Goal: Task Accomplishment & Management: Use online tool/utility

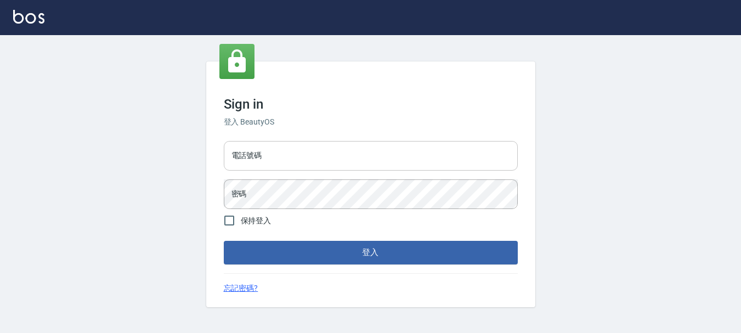
click at [284, 150] on input "電話號碼" at bounding box center [371, 156] width 294 height 30
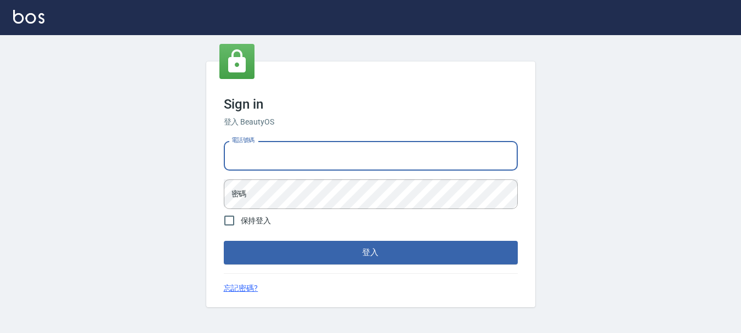
type input "0989239739"
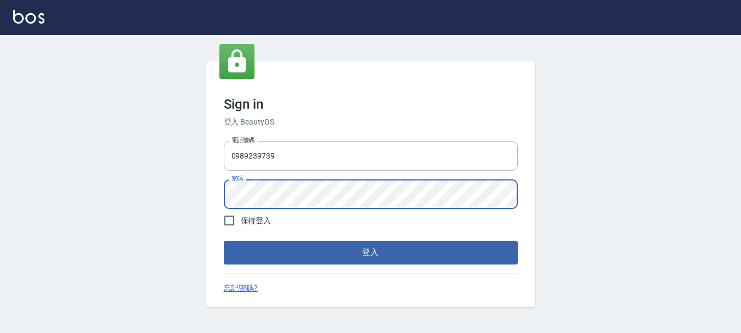
click at [224, 241] on button "登入" at bounding box center [371, 252] width 294 height 23
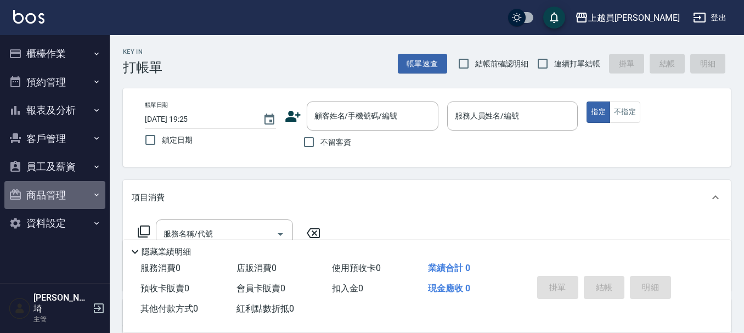
click at [50, 196] on button "商品管理" at bounding box center [54, 195] width 101 height 29
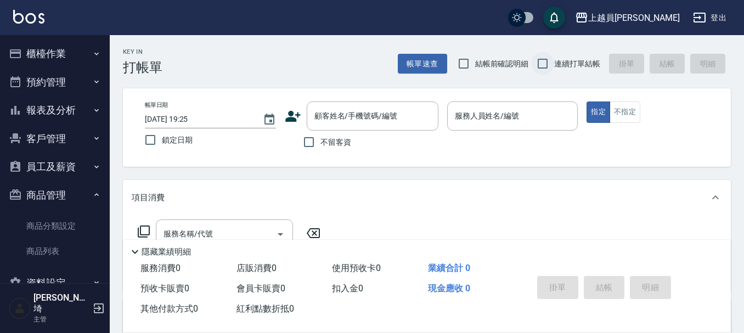
click at [543, 61] on input "連續打單結帳" at bounding box center [542, 63] width 23 height 23
checkbox input "true"
click at [314, 144] on input "不留客資" at bounding box center [308, 142] width 23 height 23
checkbox input "true"
click at [520, 83] on div "Key In 打帳單 帳單速查 結帳前確認明細 連續打單結帳 掛單 結帳 明細 帳單日期 [DATE] 19:25 鎖定日期 顧客姓名/手機號碼/編號 顧客姓…" at bounding box center [427, 272] width 634 height 475
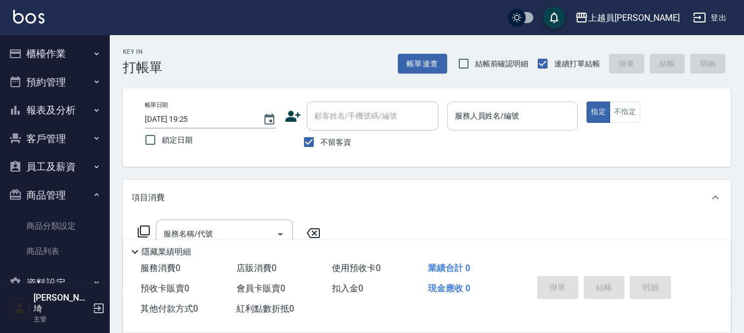
click at [521, 108] on input "服務人員姓名/編號" at bounding box center [512, 115] width 121 height 19
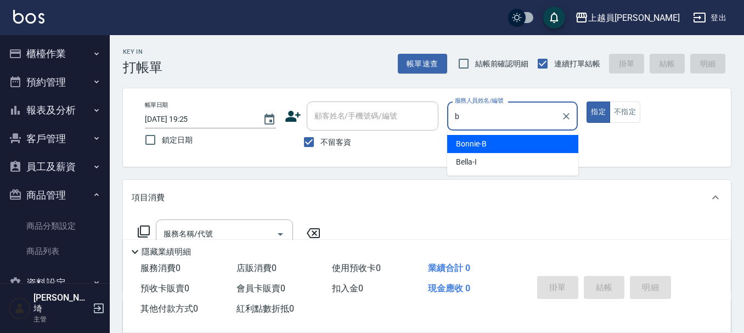
type input "Bonnie-B"
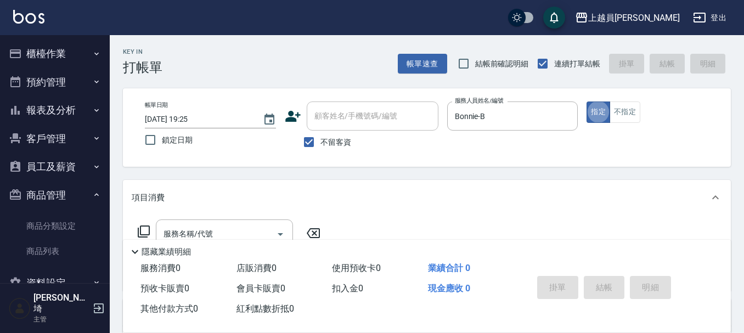
type button "true"
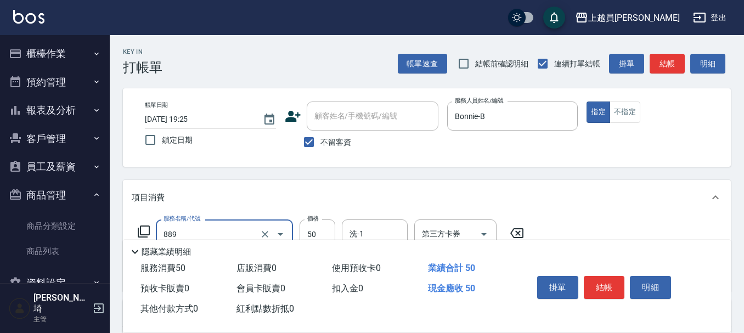
type input "精油(889)"
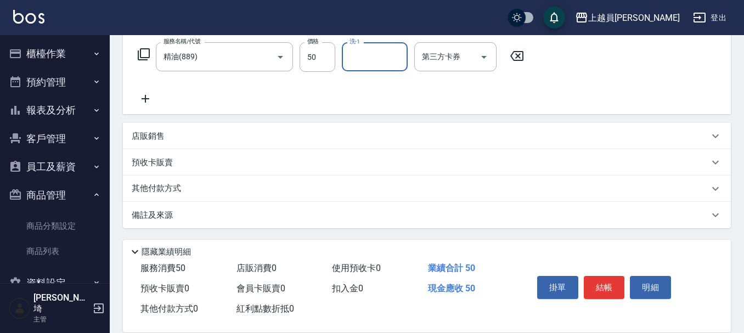
scroll to position [178, 0]
type input "妞妞-55"
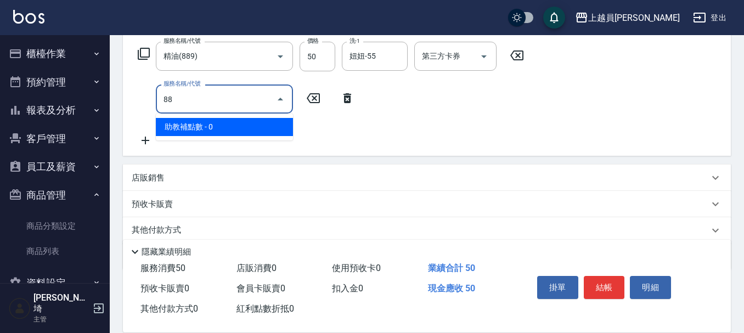
type input "889"
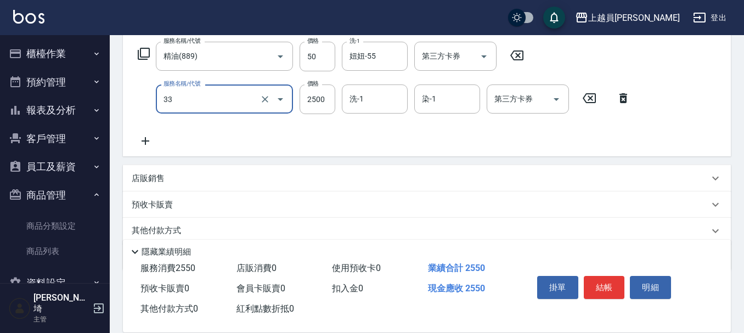
type input "染髮B餐(33)"
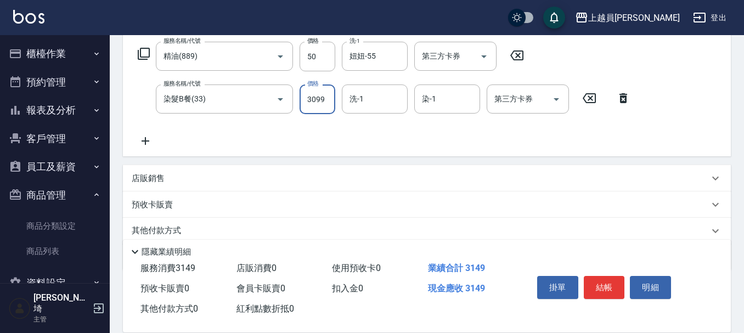
type input "3099"
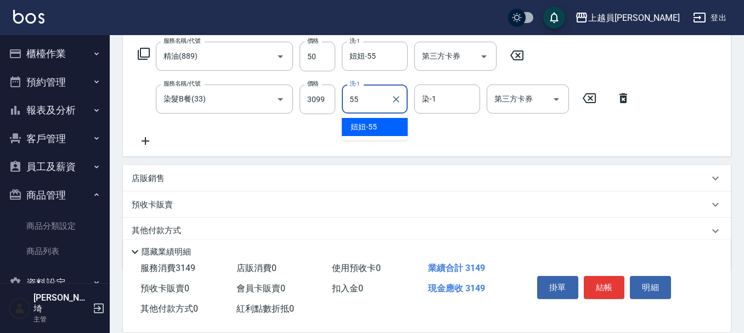
type input "妞妞-55"
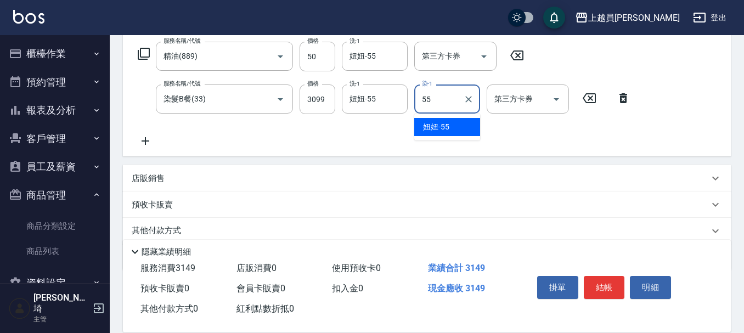
type input "妞妞-55"
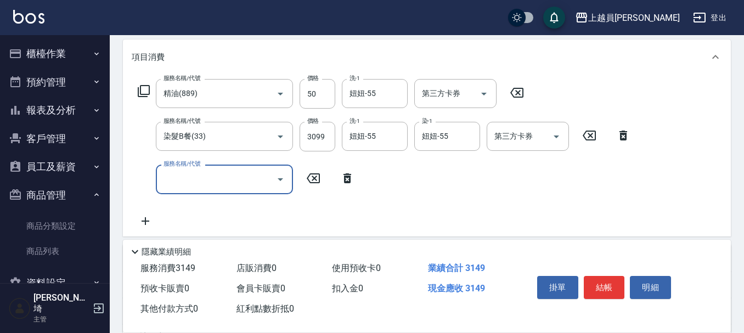
scroll to position [123, 0]
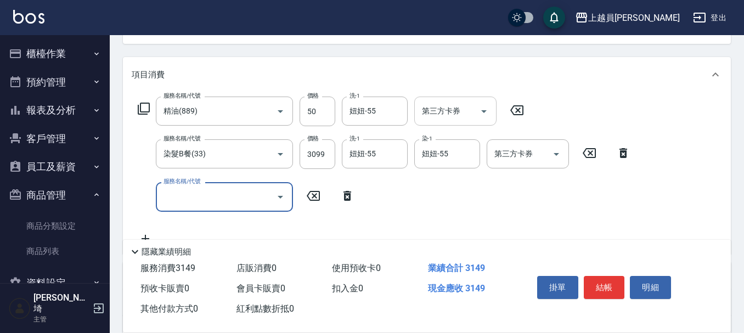
click at [483, 106] on icon "Open" at bounding box center [483, 111] width 13 height 13
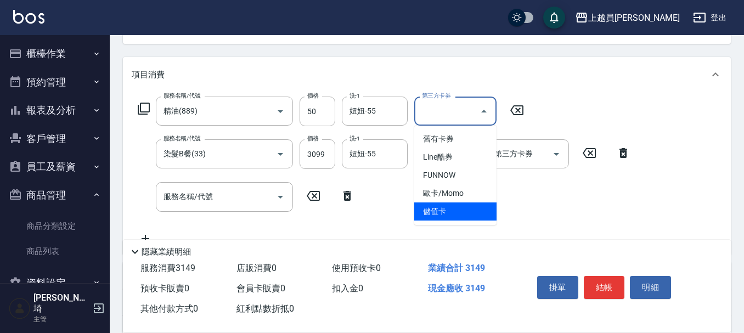
click at [461, 218] on span "儲值卡" at bounding box center [455, 211] width 82 height 18
type input "儲值卡"
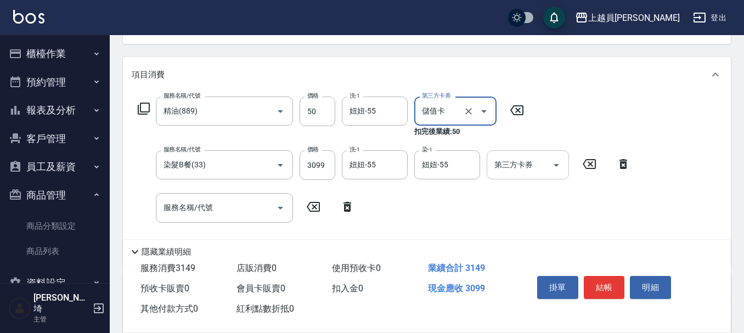
click at [520, 172] on input "第三方卡券" at bounding box center [519, 164] width 56 height 19
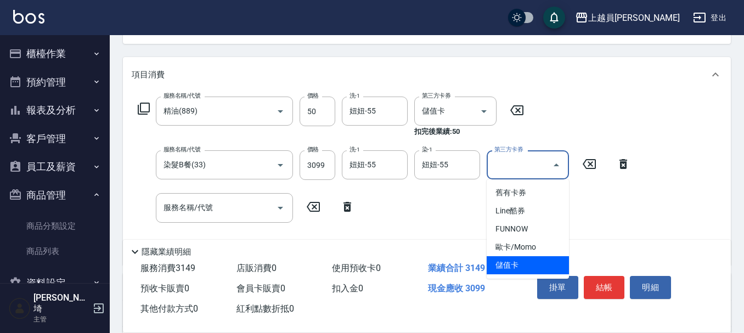
click at [528, 260] on span "儲值卡" at bounding box center [528, 265] width 82 height 18
type input "儲值卡"
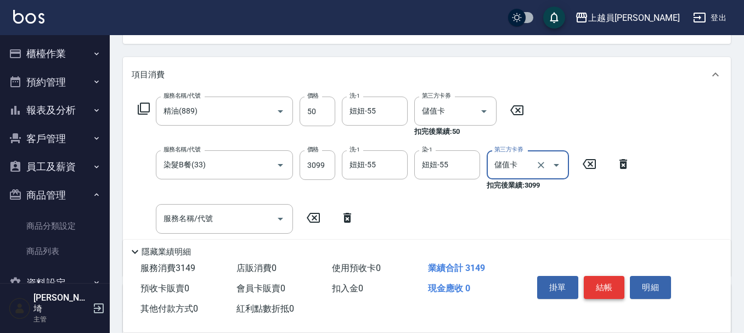
click at [600, 280] on button "結帳" at bounding box center [604, 287] width 41 height 23
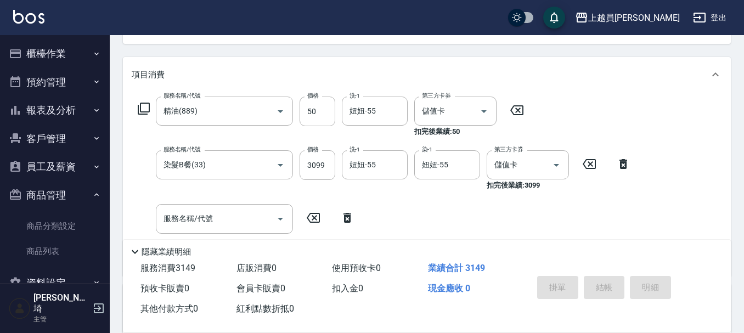
type input "[DATE] 19:27"
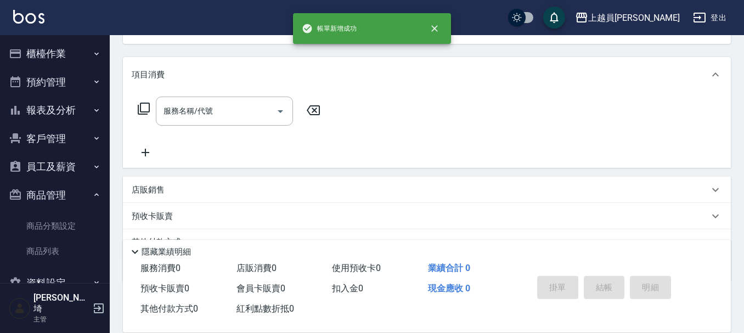
scroll to position [106, 0]
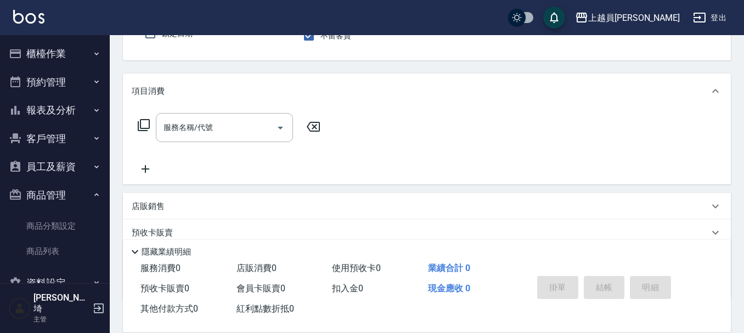
type input "b"
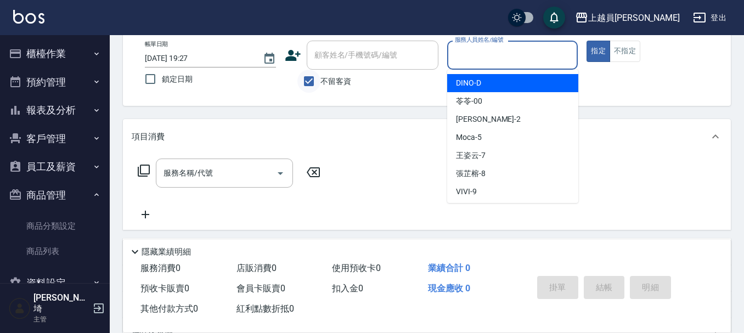
scroll to position [0, 0]
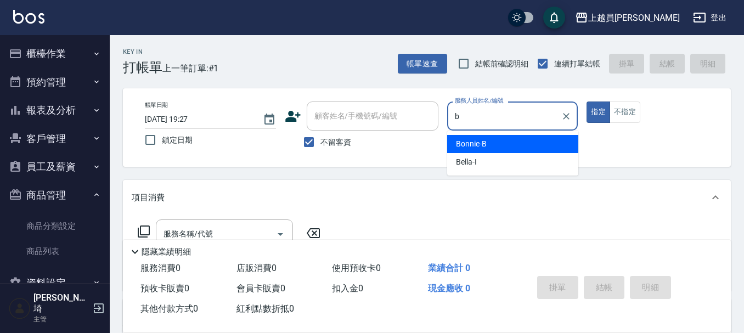
type input "Bonnie-B"
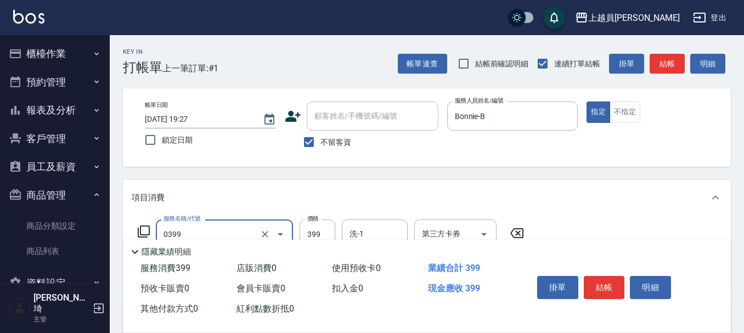
type input "海鹽SPA(0399)"
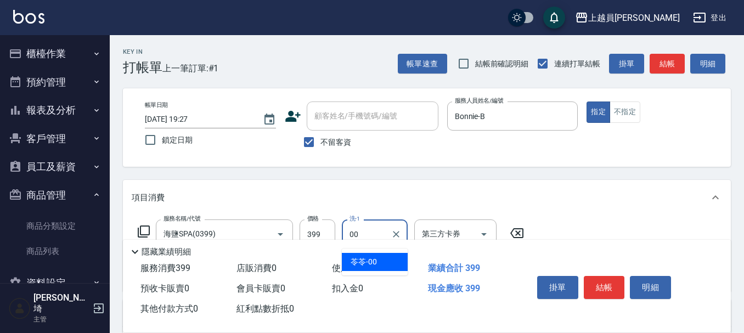
type input "苓苓-00"
type input "剪髮(302)"
type input "200"
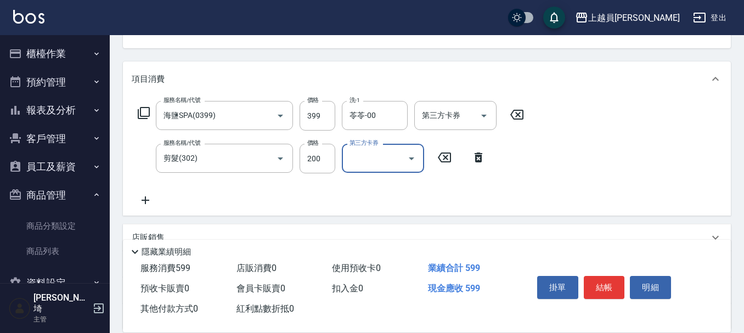
scroll to position [110, 0]
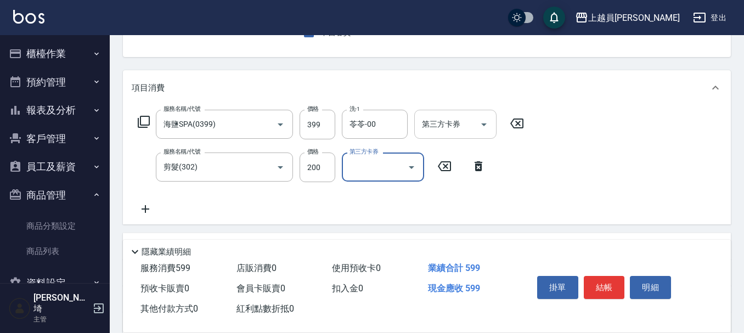
click at [469, 111] on div "第三方卡券" at bounding box center [455, 124] width 82 height 29
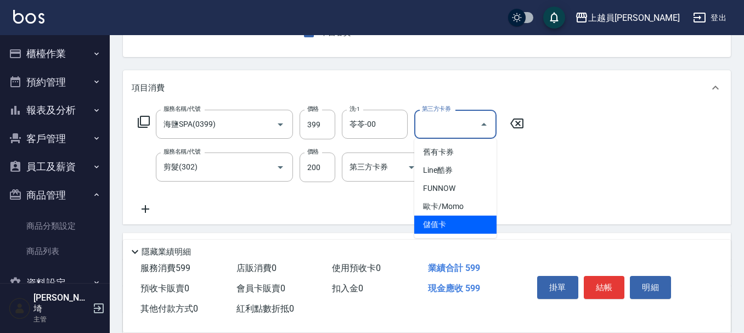
click at [465, 229] on span "儲值卡" at bounding box center [455, 225] width 82 height 18
type input "儲值卡"
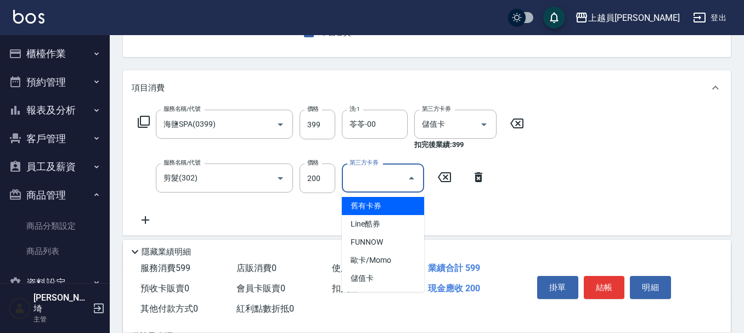
click at [388, 177] on input "第三方卡券" at bounding box center [375, 177] width 56 height 19
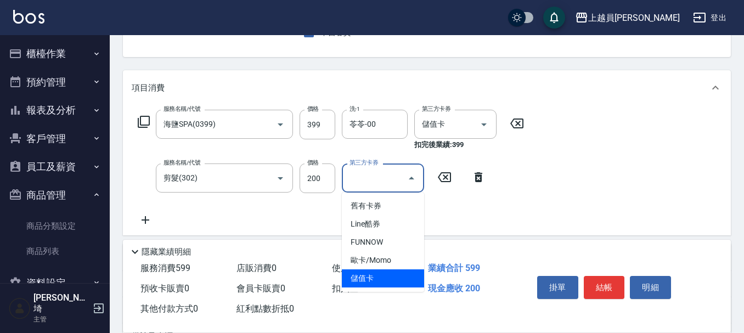
click at [400, 284] on span "儲值卡" at bounding box center [383, 278] width 82 height 18
type input "儲值卡"
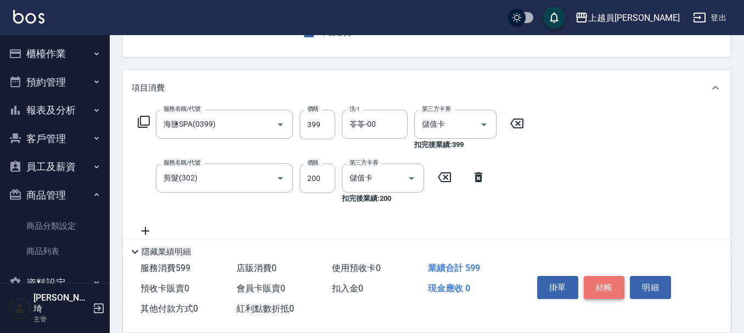
click at [595, 280] on button "結帳" at bounding box center [604, 287] width 41 height 23
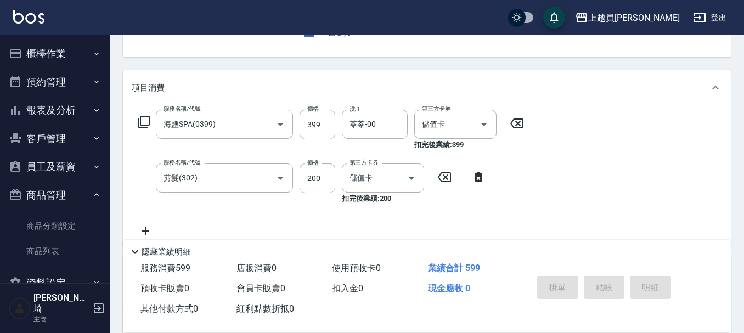
type input "[DATE] 19:28"
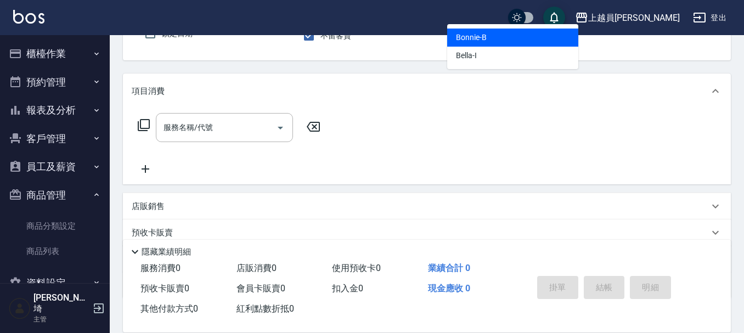
type input "Bonnie-B"
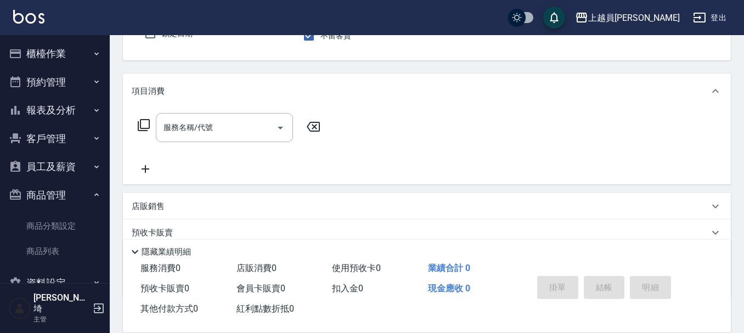
scroll to position [101, 0]
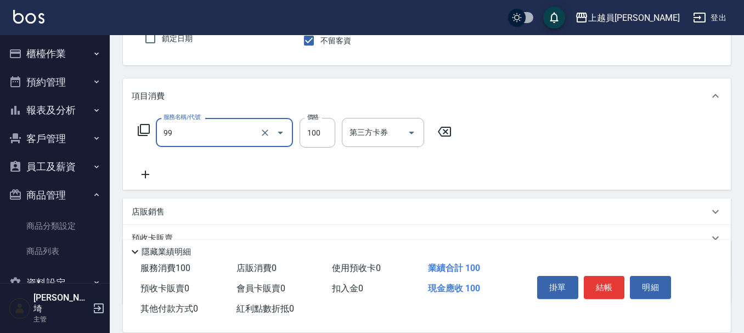
type input "VIP儲值(99)"
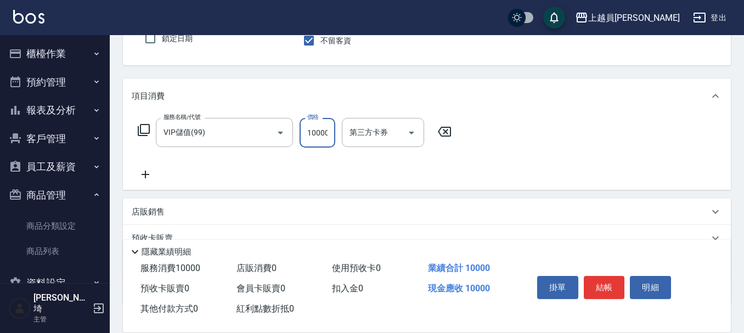
scroll to position [0, 1]
type input "10000"
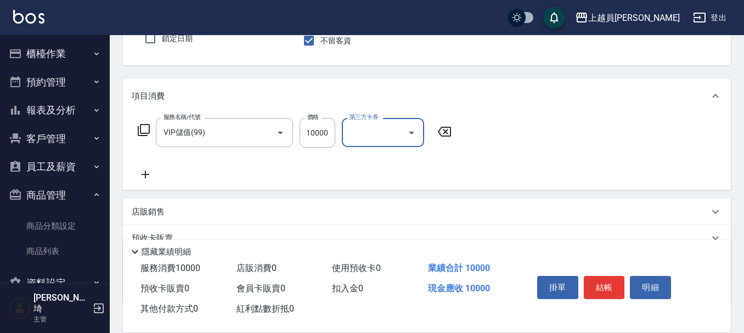
scroll to position [0, 0]
click at [613, 277] on button "結帳" at bounding box center [604, 287] width 41 height 23
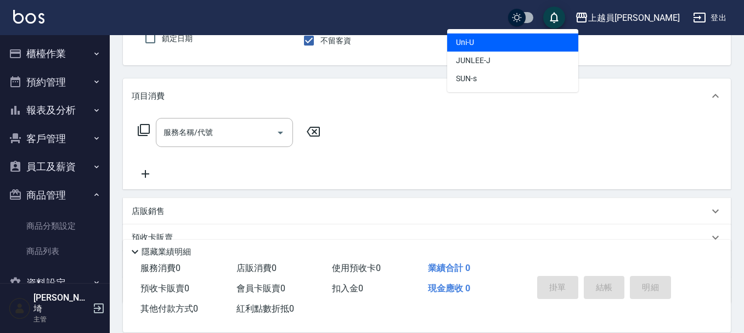
type input "Uni-U"
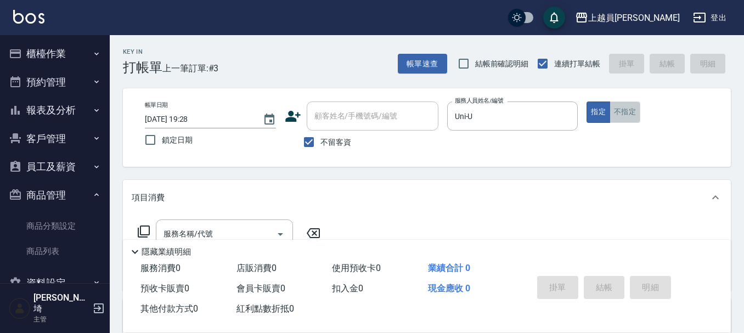
click at [621, 114] on button "不指定" at bounding box center [624, 111] width 31 height 21
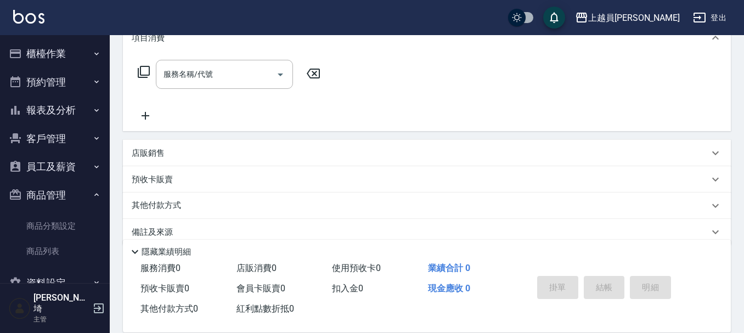
scroll to position [165, 0]
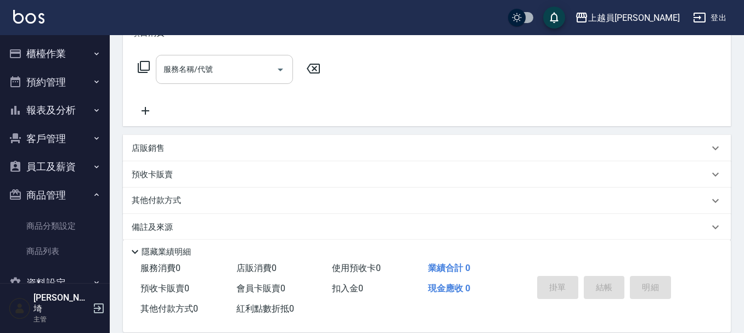
click at [207, 73] on input "服務名稱/代號" at bounding box center [216, 69] width 111 height 19
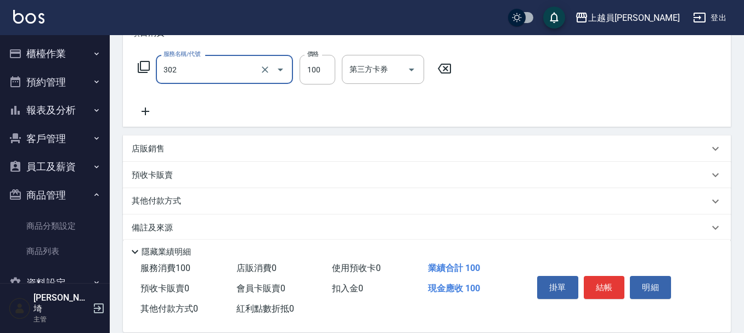
type input "剪髮(302)"
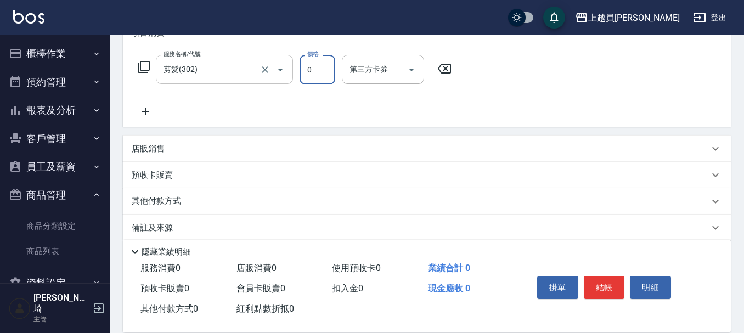
type input "0"
click at [231, 70] on input "剪髮(302)" at bounding box center [209, 69] width 97 height 19
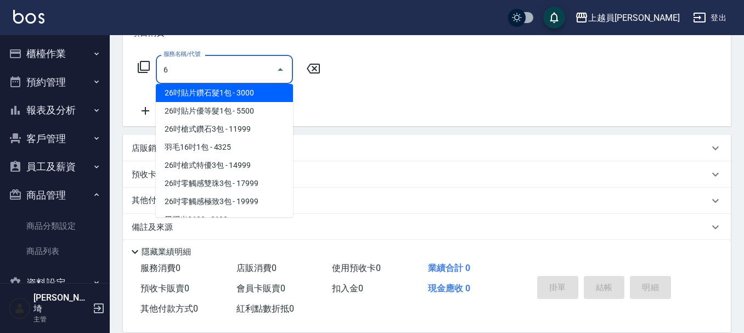
scroll to position [0, 0]
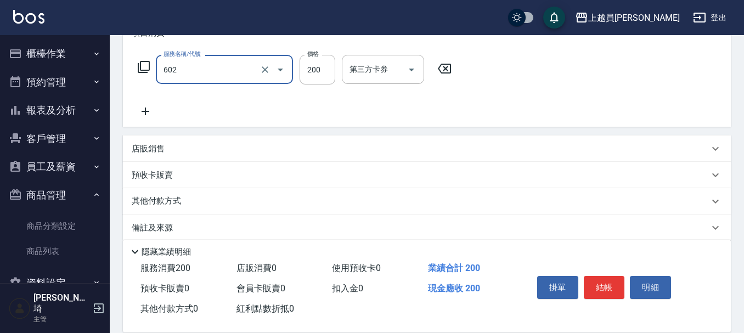
type input "一般洗髮(602)"
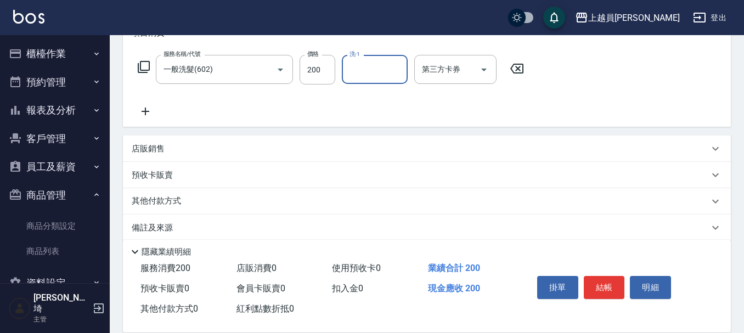
type input "2"
type input "[PERSON_NAME]-18"
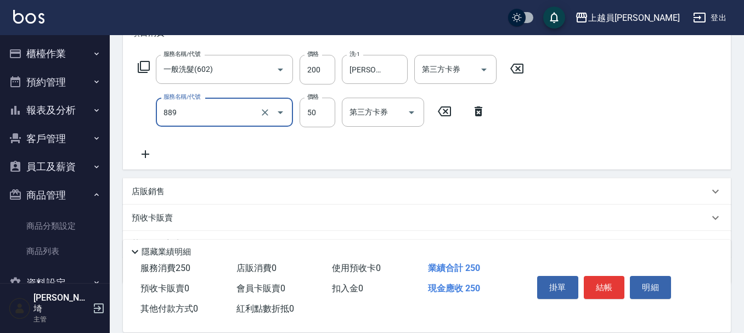
type input "精油(889)"
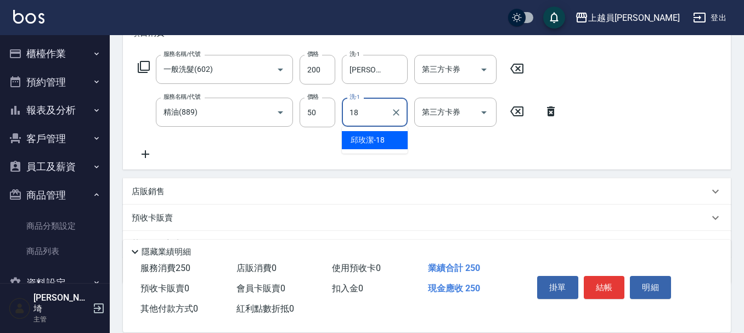
type input "[PERSON_NAME]-18"
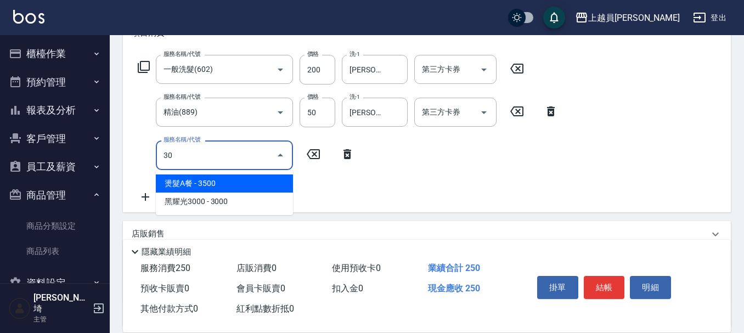
type input "302"
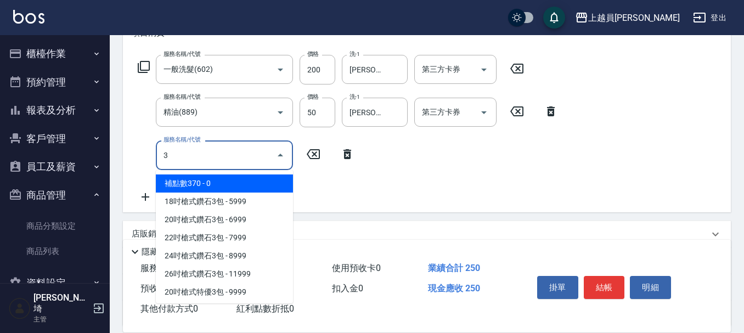
type input "30"
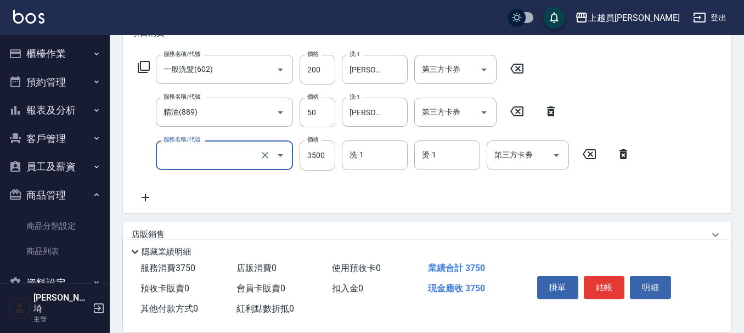
type input "18吋貼片一般髮(000001)"
type input "剪髮(302)"
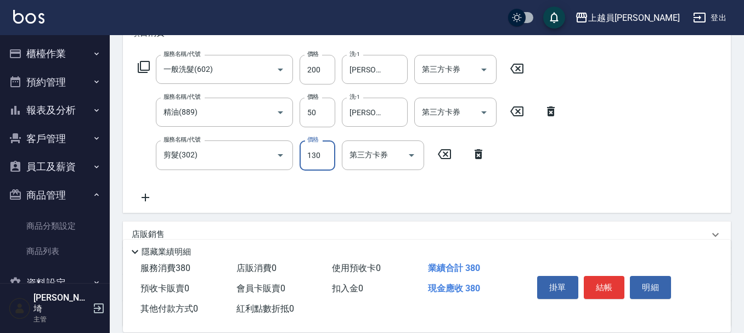
type input "130"
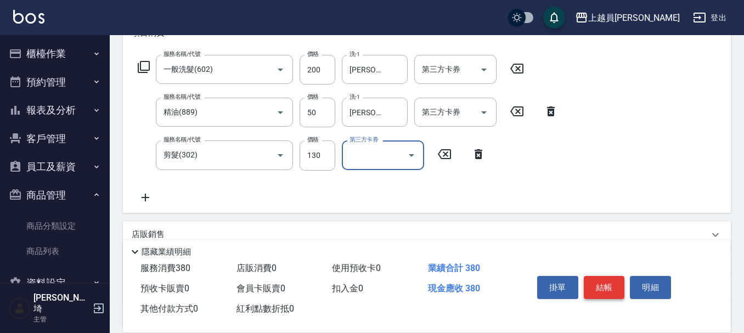
click at [598, 285] on button "結帳" at bounding box center [604, 287] width 41 height 23
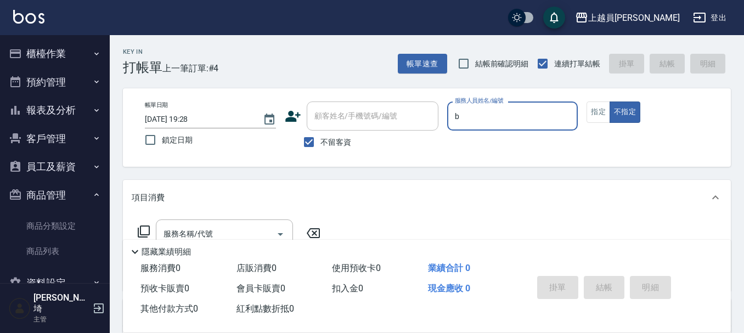
type input "Bonnie-B"
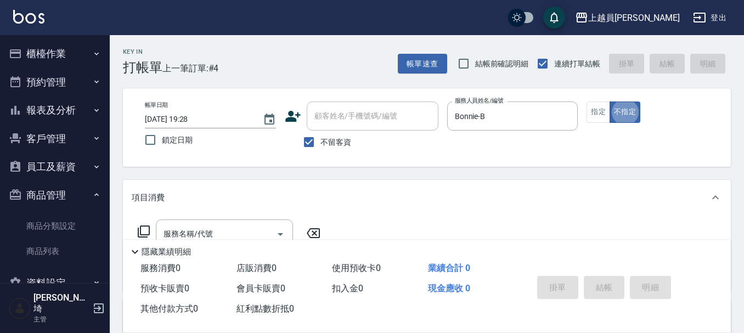
type button "false"
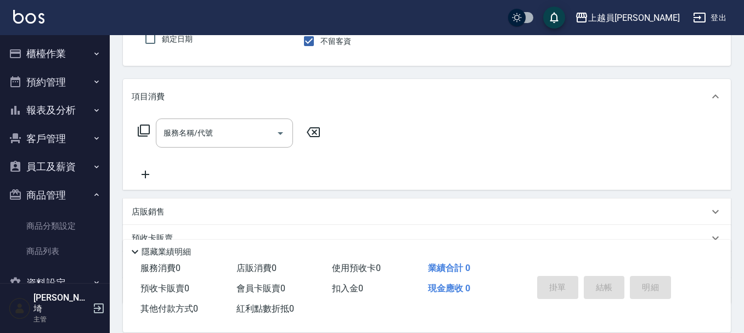
scroll to position [110, 0]
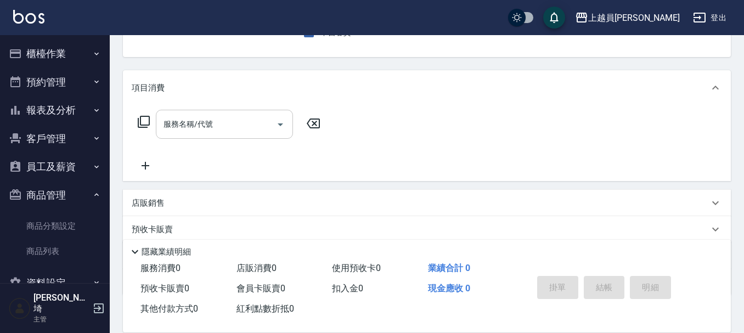
click at [243, 121] on input "服務名稱/代號" at bounding box center [216, 124] width 111 height 19
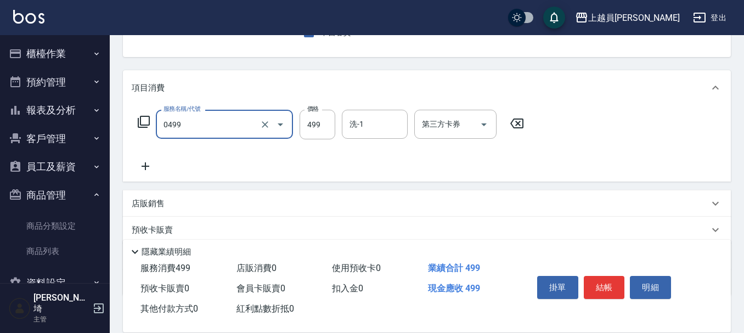
type input "去角質洗髮(0499)"
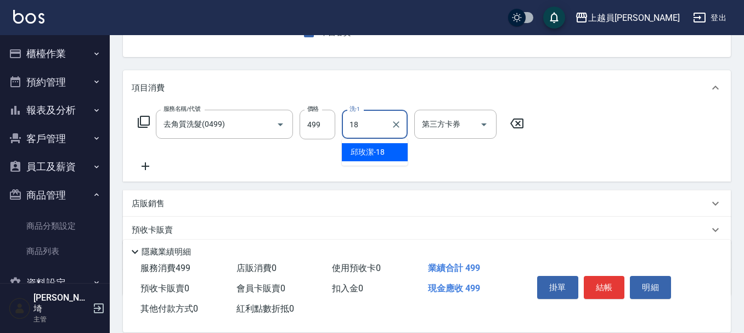
type input "[PERSON_NAME]-18"
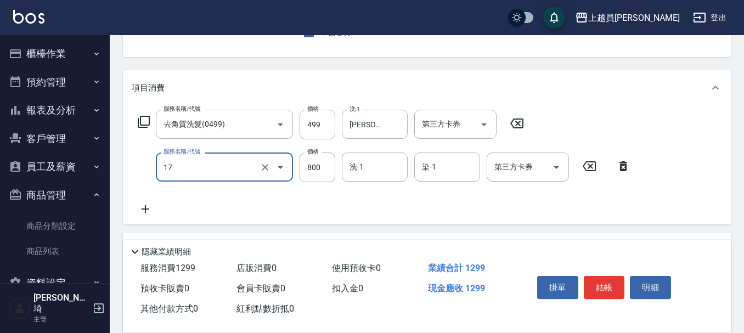
type input "染髮(17)"
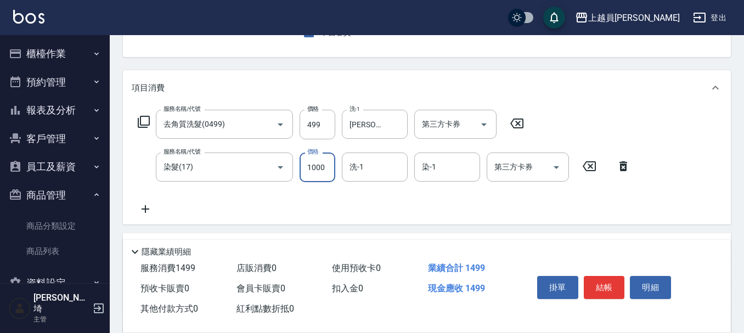
type input "1000"
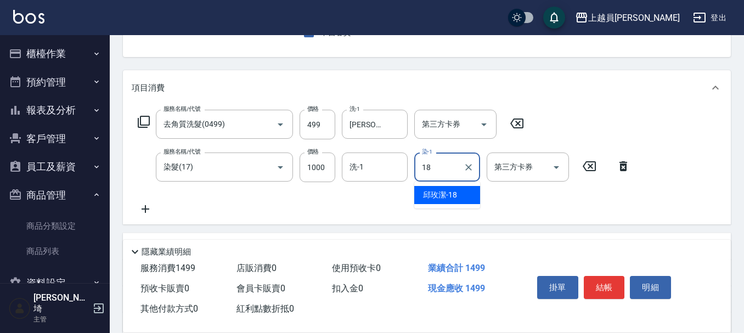
type input "[PERSON_NAME]-18"
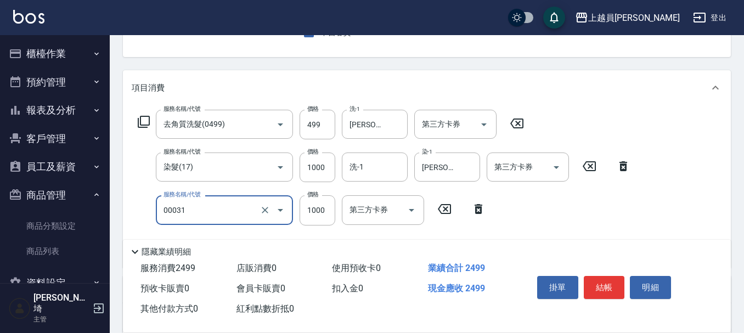
type input "單卸髮片(00031)"
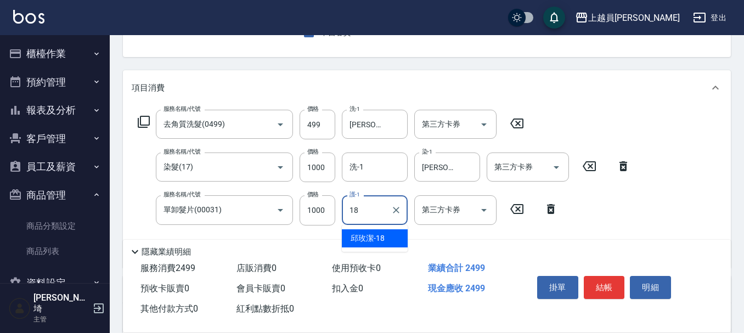
type input "[PERSON_NAME]-18"
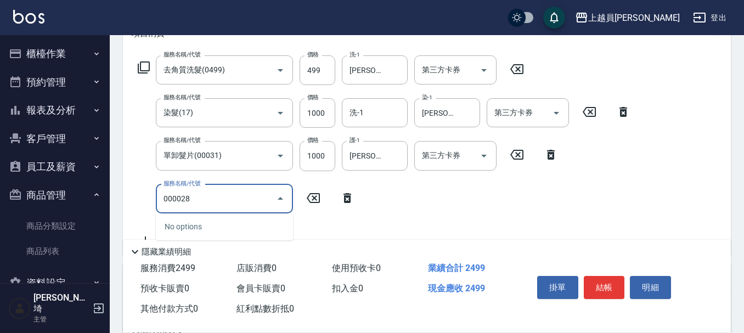
scroll to position [165, 0]
type input "槍式重整(00028)"
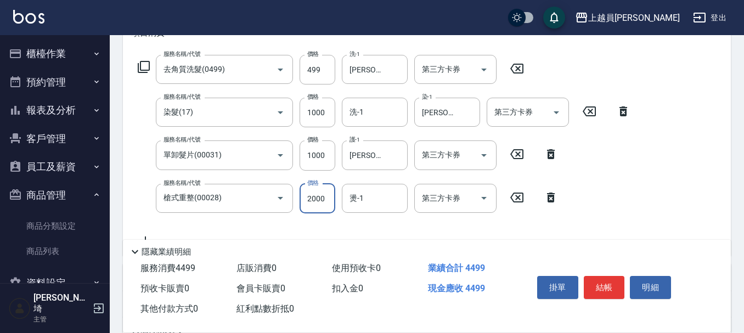
type input "2000"
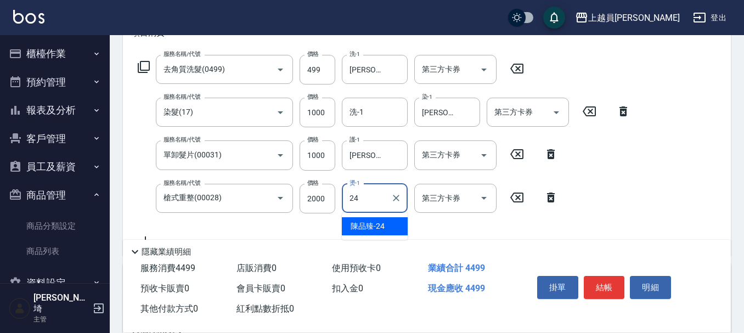
type input "[PERSON_NAME]-24"
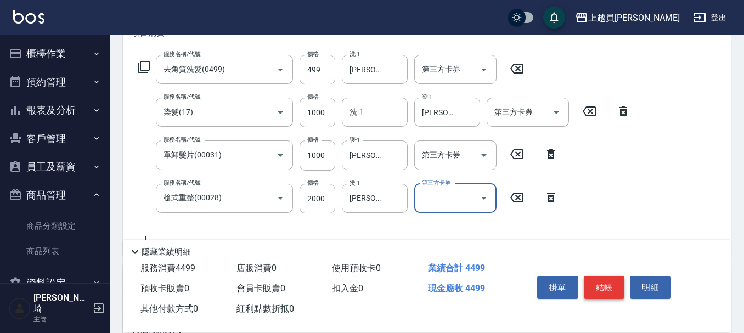
click at [610, 284] on button "結帳" at bounding box center [604, 287] width 41 height 23
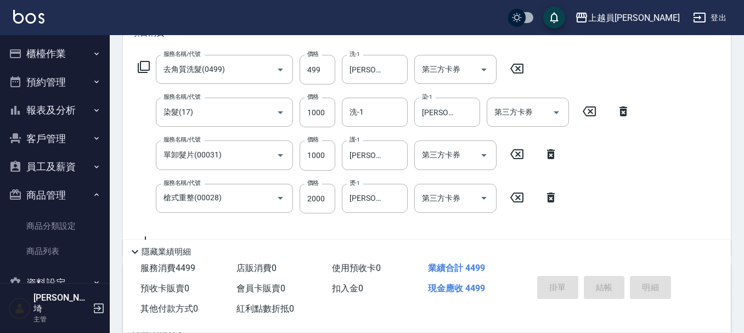
type input "[DATE] 19:29"
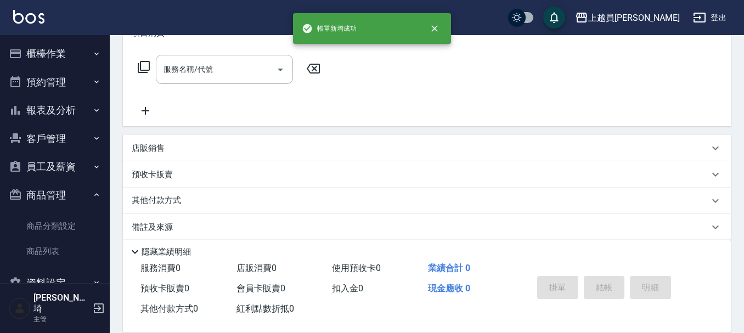
scroll to position [0, 0]
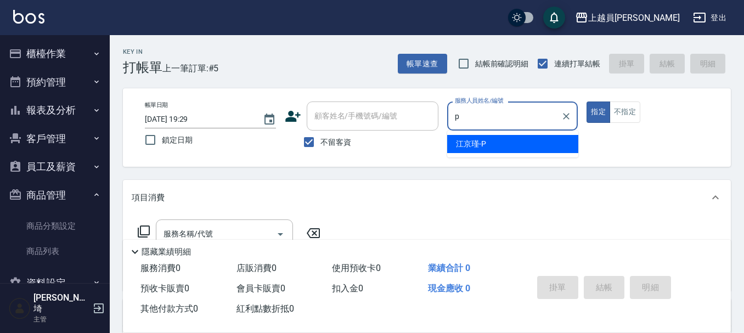
type input "[PERSON_NAME]-P"
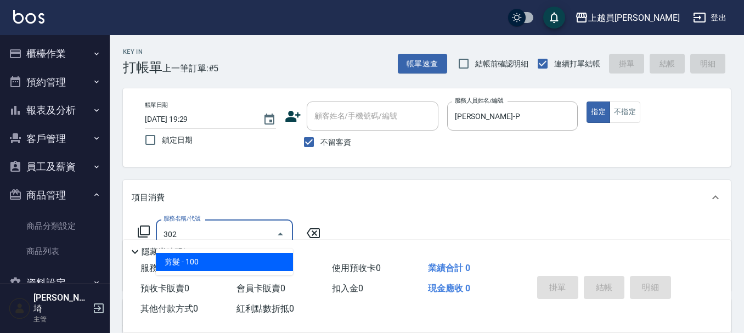
type input "剪髮(302)"
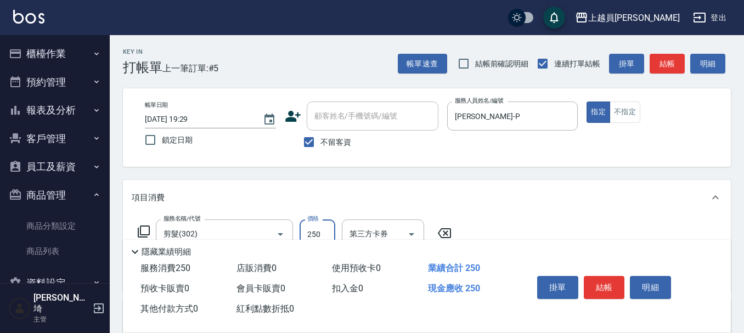
type input "250"
click at [610, 284] on button "結帳" at bounding box center [604, 287] width 41 height 23
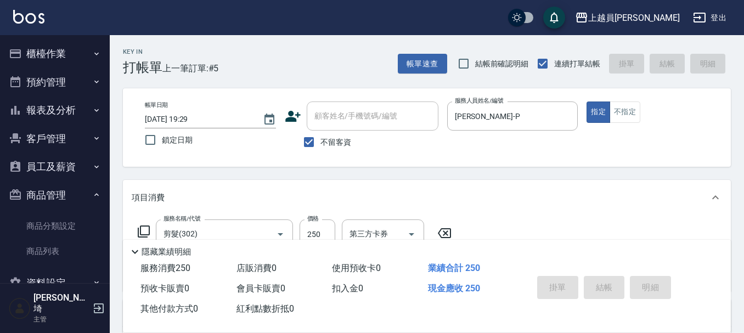
type input "[DATE] 19:30"
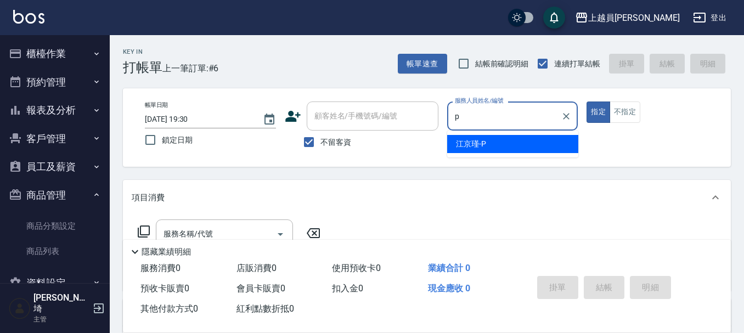
type input "[PERSON_NAME]-P"
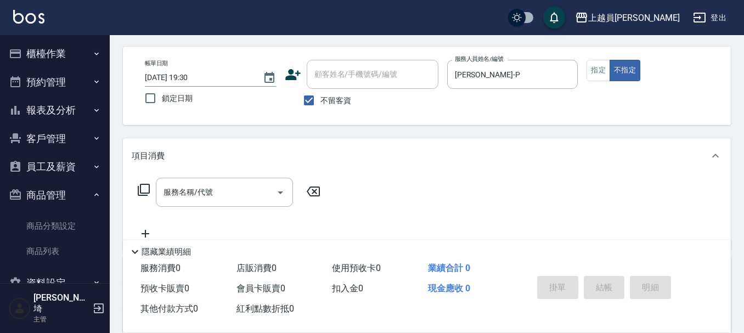
scroll to position [165, 0]
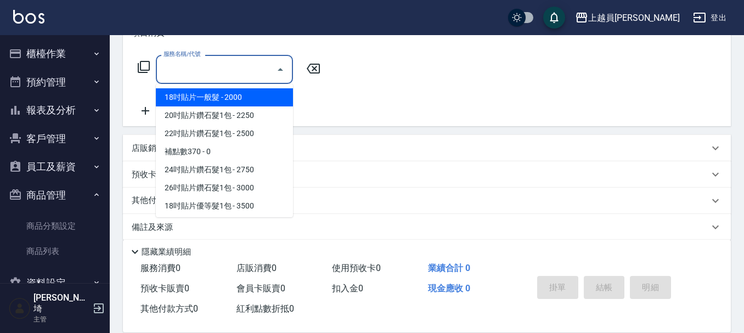
click at [210, 71] on input "服務名稱/代號" at bounding box center [216, 69] width 111 height 19
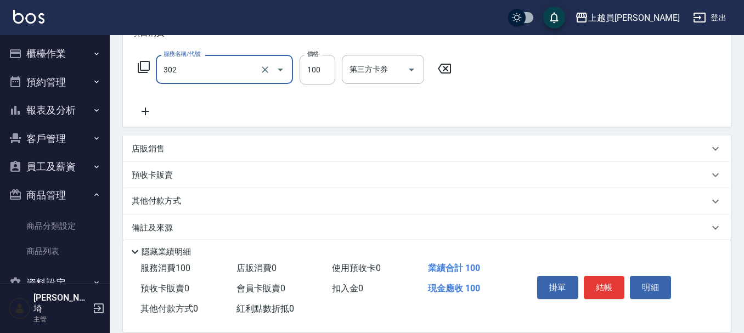
type input "剪髮(302)"
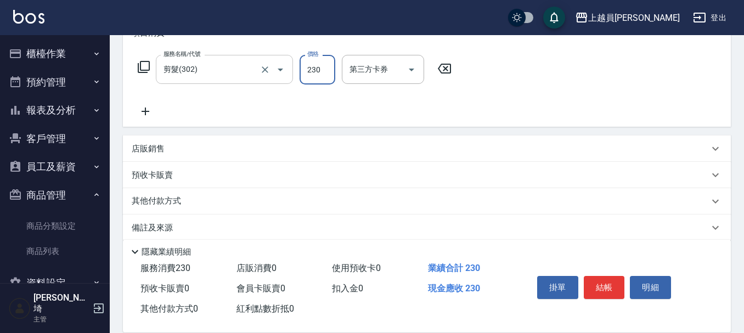
type input "230"
click at [603, 282] on button "結帳" at bounding box center [604, 287] width 41 height 23
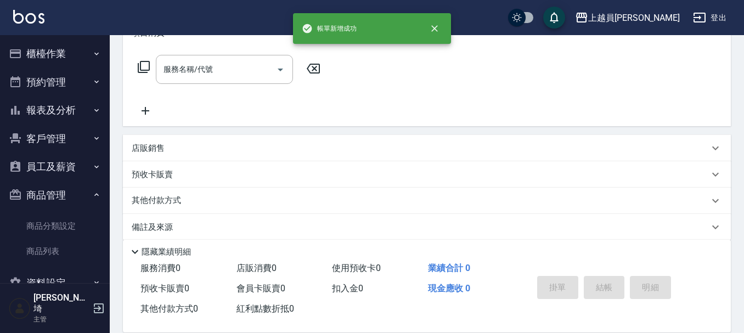
scroll to position [0, 0]
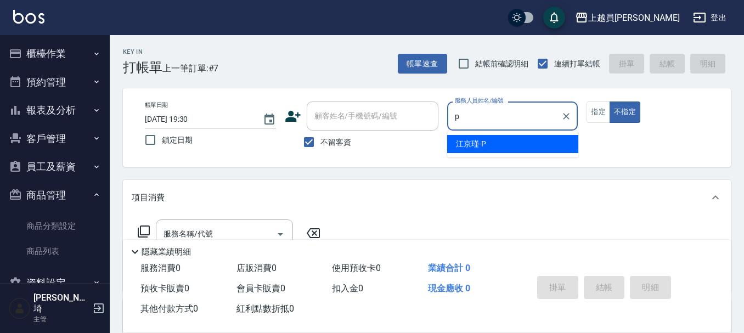
type input "[PERSON_NAME]-P"
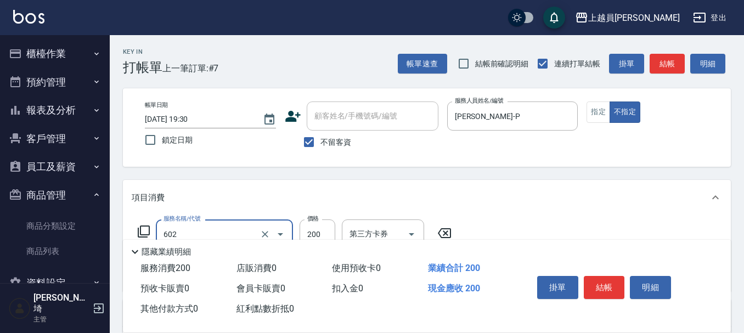
type input "一般洗髮(602)"
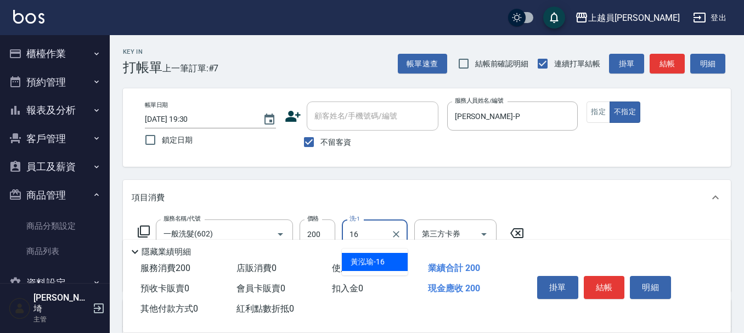
type input "[PERSON_NAME]-16"
type input "精油(889)"
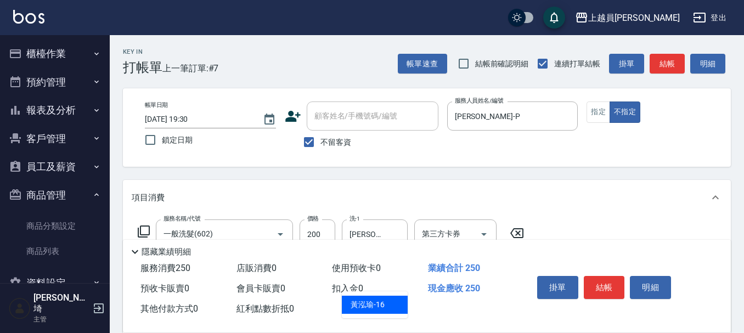
type input "[PERSON_NAME]-16"
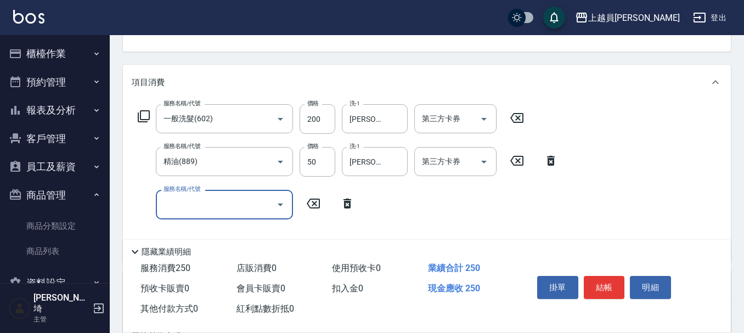
scroll to position [165, 0]
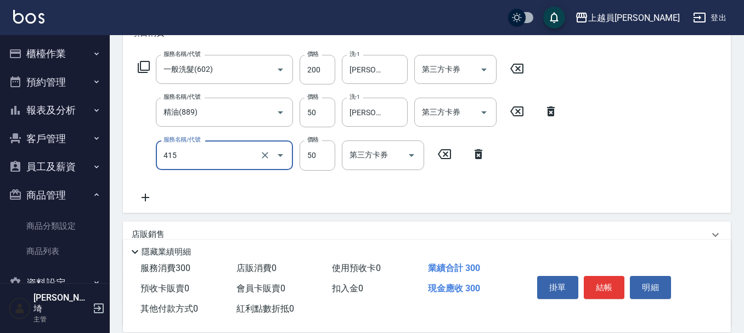
type input "瞬間保養(415)"
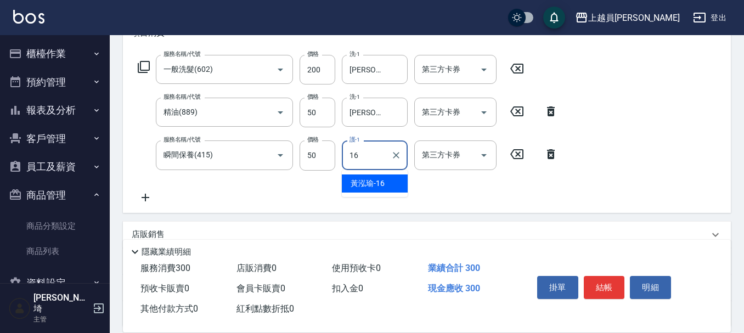
type input "[PERSON_NAME]-16"
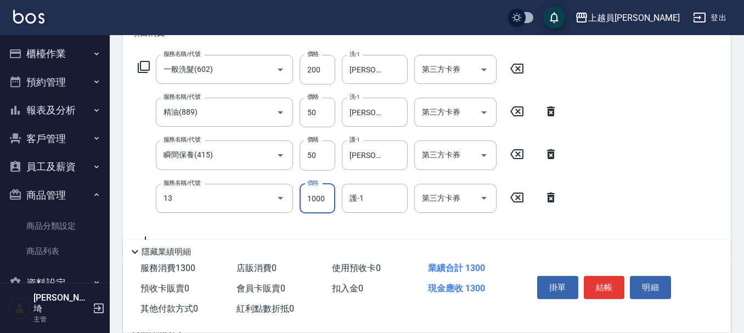
type input "酵素護髮(13)"
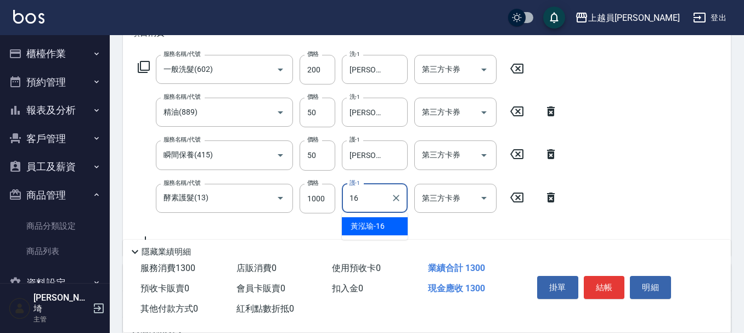
type input "[PERSON_NAME]-16"
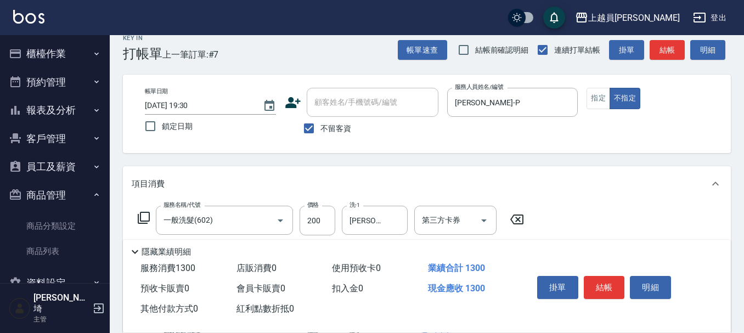
scroll to position [0, 0]
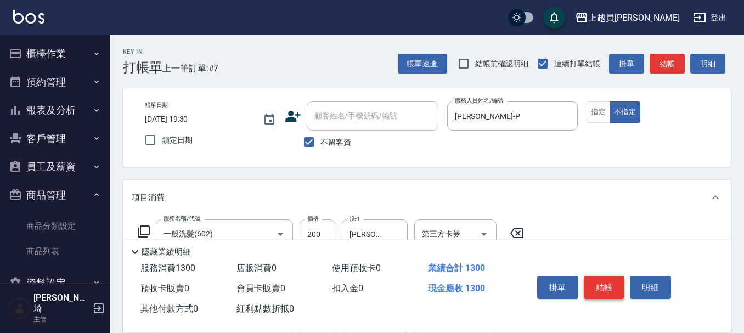
click at [610, 282] on button "結帳" at bounding box center [604, 287] width 41 height 23
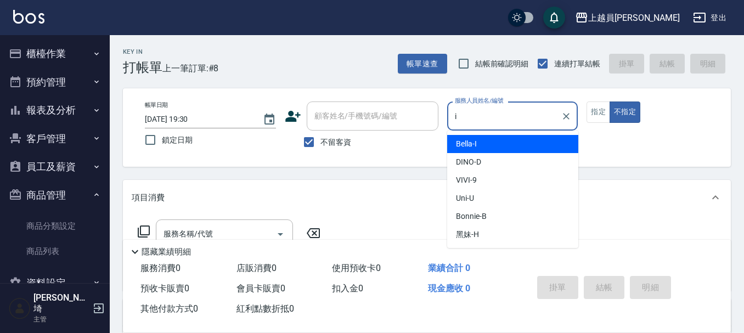
type input "Bella-I"
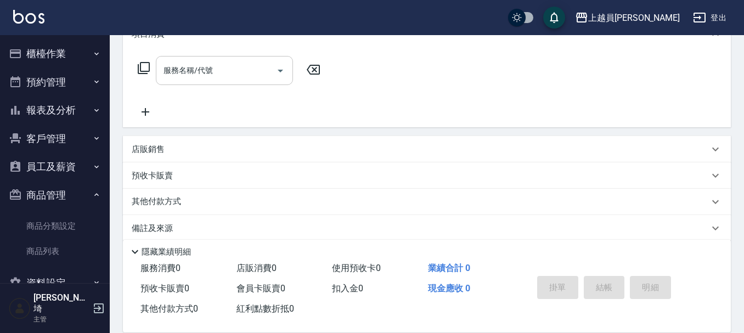
scroll to position [165, 0]
click at [219, 75] on input "服務名稱/代號" at bounding box center [216, 69] width 111 height 19
click at [383, 139] on div "店販銷售" at bounding box center [427, 148] width 608 height 26
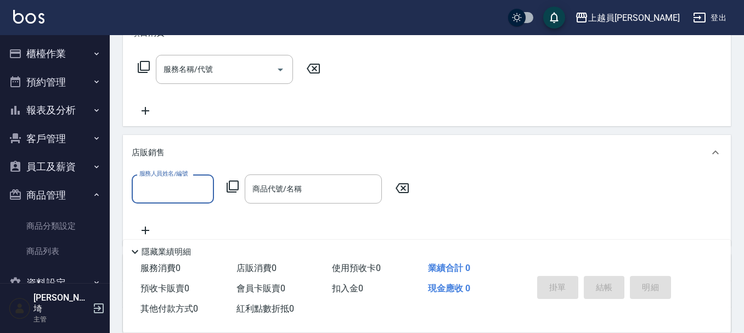
scroll to position [0, 0]
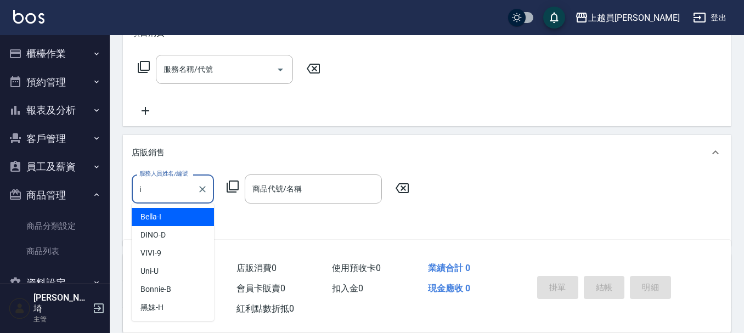
type input "Bella-I"
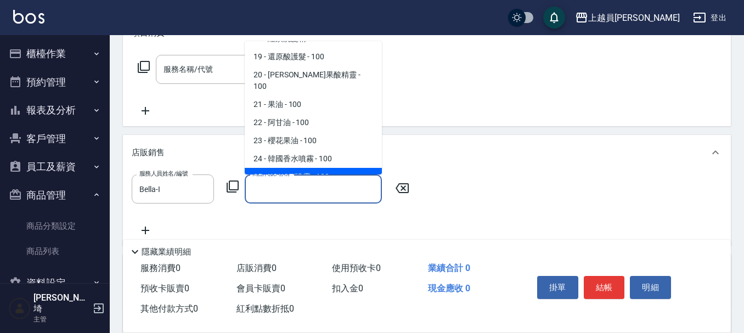
scroll to position [378, 0]
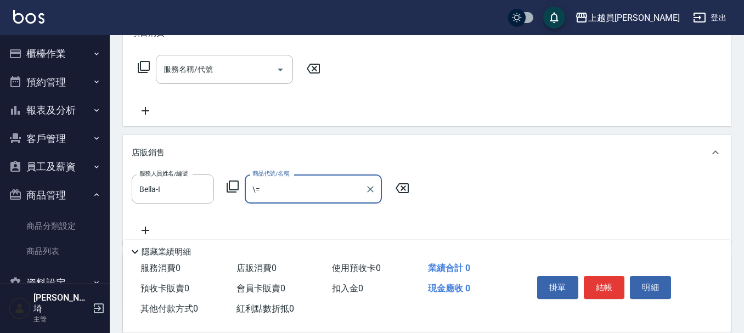
type input "\"
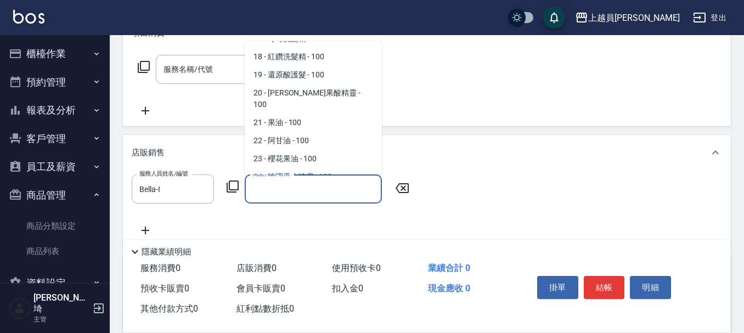
scroll to position [360, 0]
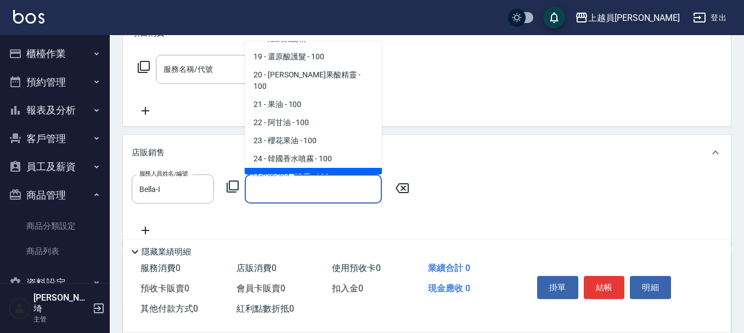
type input "KONGTI噴霧"
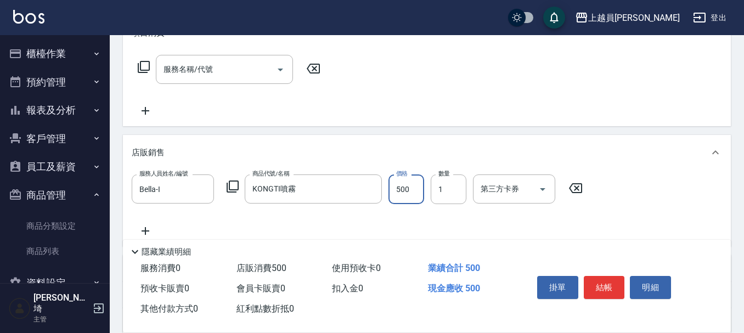
type input "500"
click at [601, 276] on button "結帳" at bounding box center [604, 287] width 41 height 23
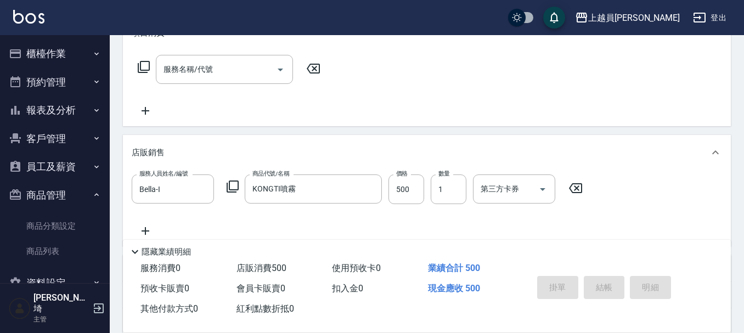
type input "[DATE] 19:31"
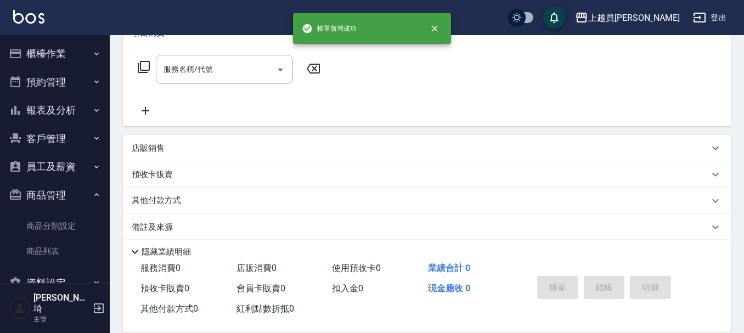
scroll to position [0, 0]
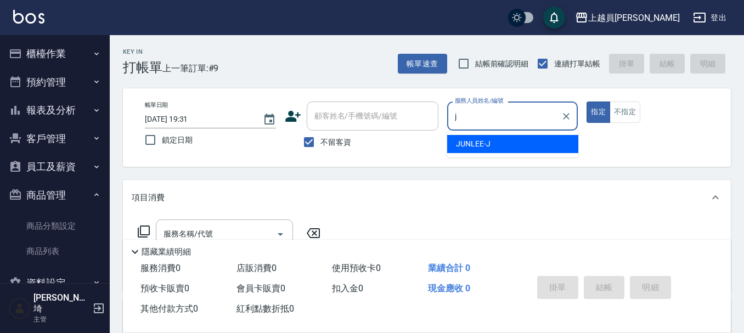
type input "[PERSON_NAME]"
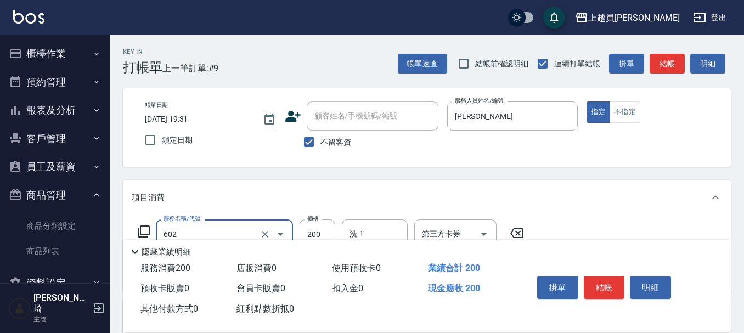
type input "一般洗髮(602)"
type input "精油(889)"
click at [601, 276] on button "結帳" at bounding box center [604, 287] width 41 height 23
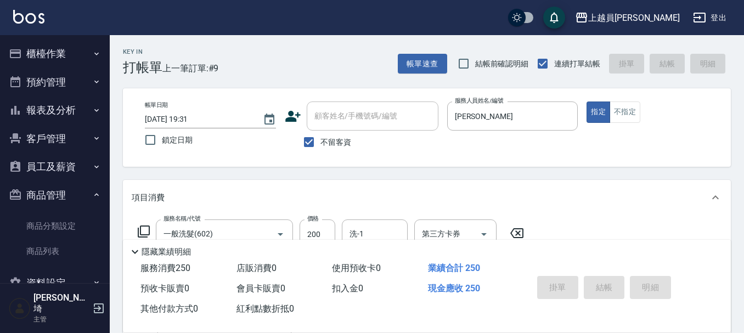
type input "[DATE] 19:32"
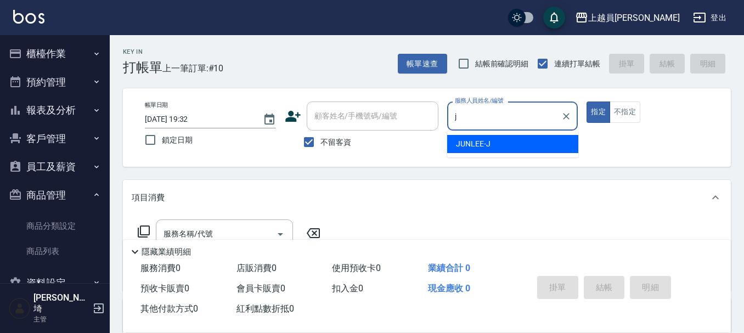
type input "[PERSON_NAME]"
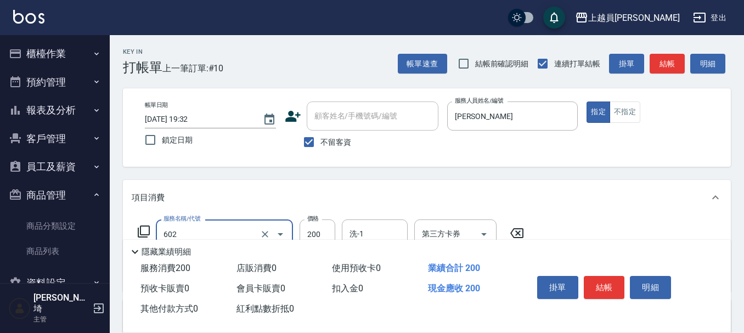
type input "一般洗髮(602)"
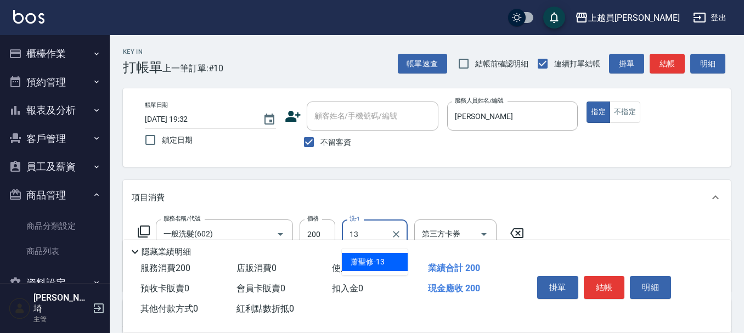
type input "[PERSON_NAME]-13"
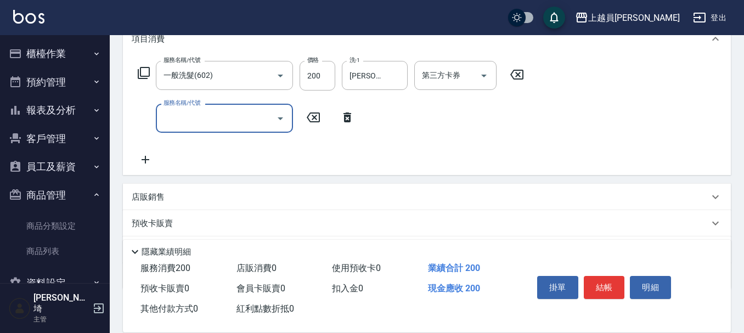
scroll to position [165, 0]
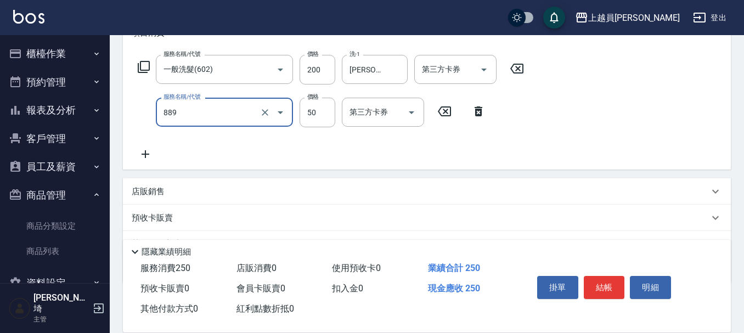
type input "精油(889)"
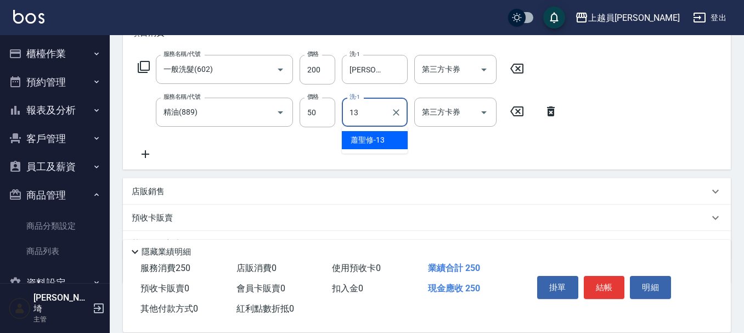
type input "[PERSON_NAME]-13"
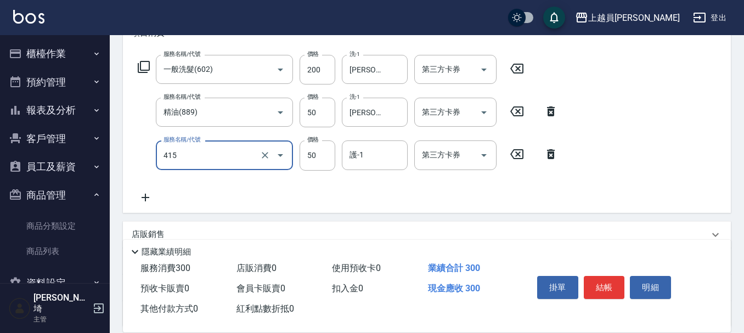
type input "瞬間保養(415)"
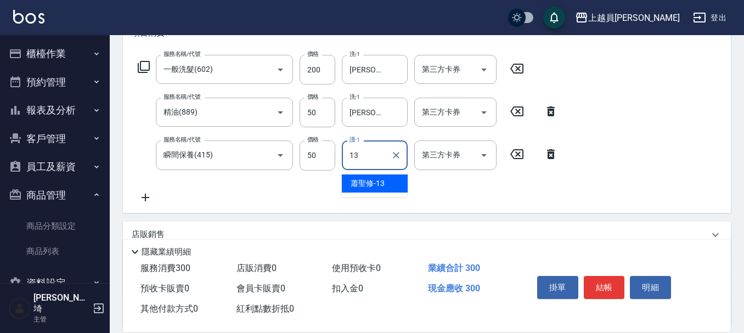
type input "[PERSON_NAME]-13"
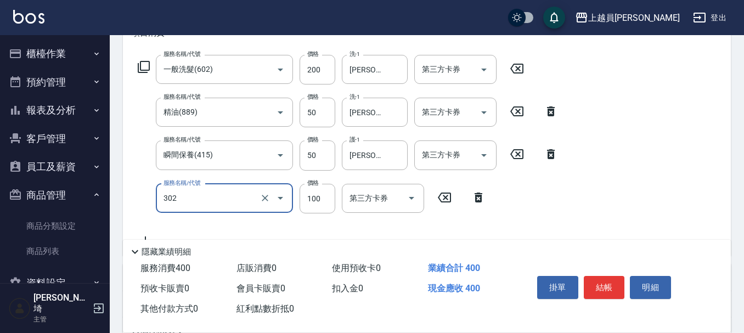
type input "剪髮(302)"
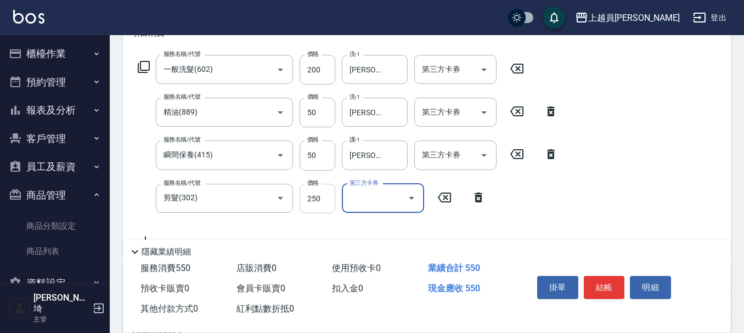
click at [324, 197] on input "250" at bounding box center [317, 199] width 36 height 30
type input "200"
click at [605, 276] on button "結帳" at bounding box center [604, 287] width 41 height 23
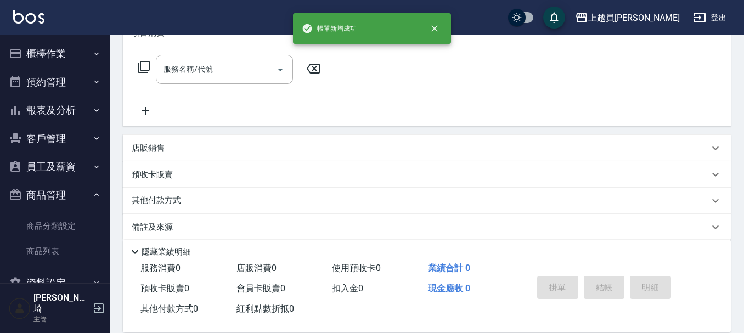
scroll to position [0, 0]
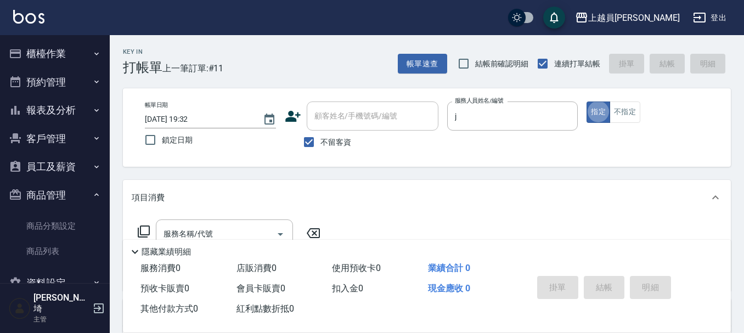
type input "[PERSON_NAME]"
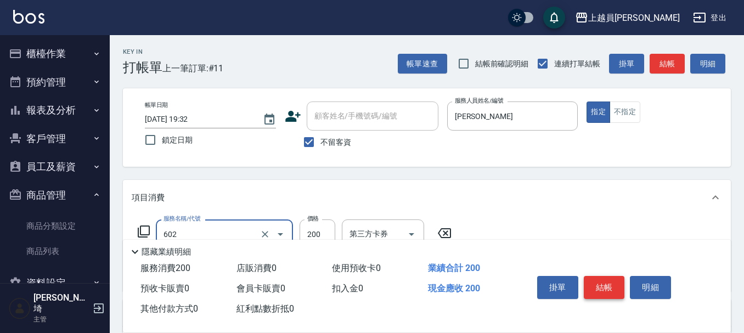
type input "一般洗髮(602)"
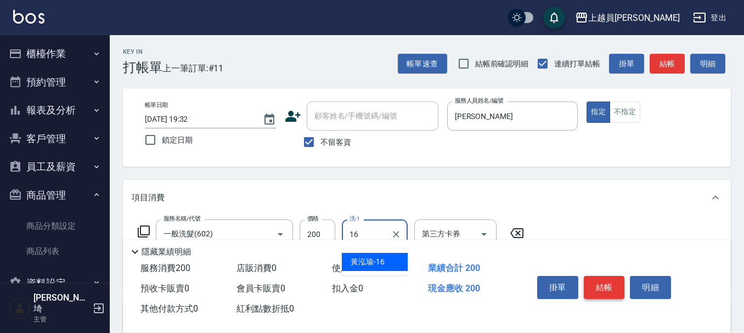
type input "[PERSON_NAME]-16"
type input "精油(889)"
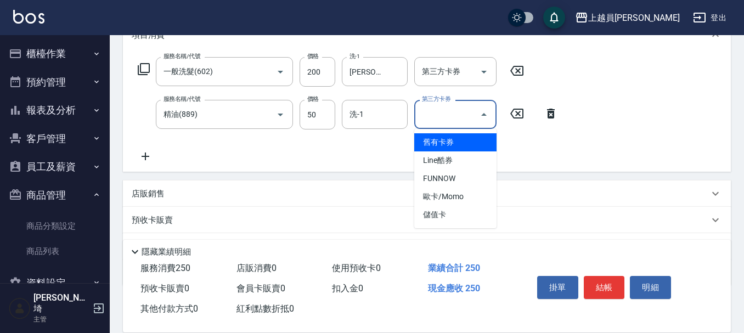
scroll to position [165, 0]
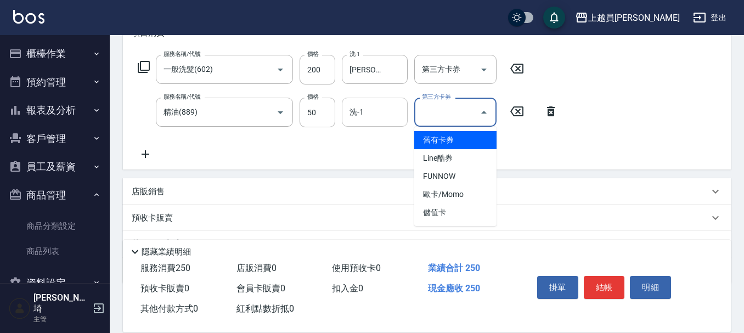
click at [380, 120] on input "洗-1" at bounding box center [375, 112] width 56 height 19
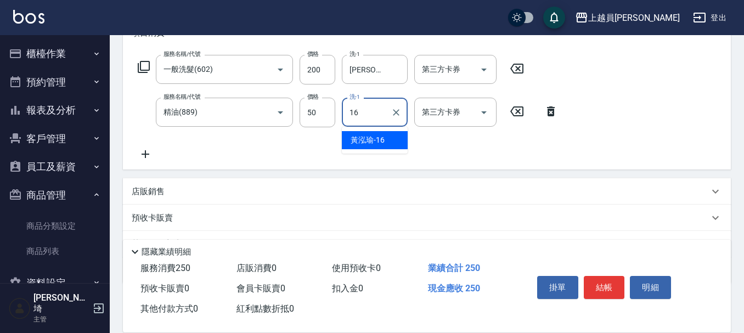
type input "[PERSON_NAME]-16"
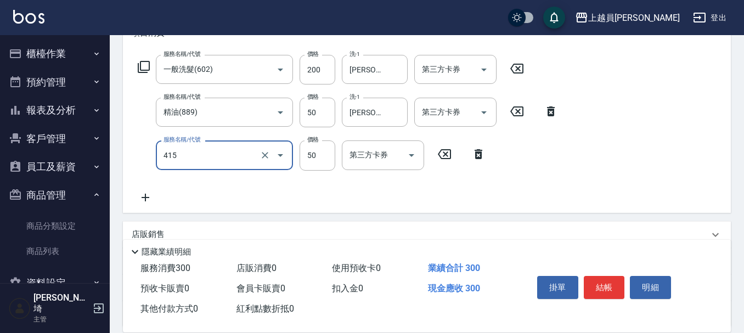
type input "瞬間保養(415)"
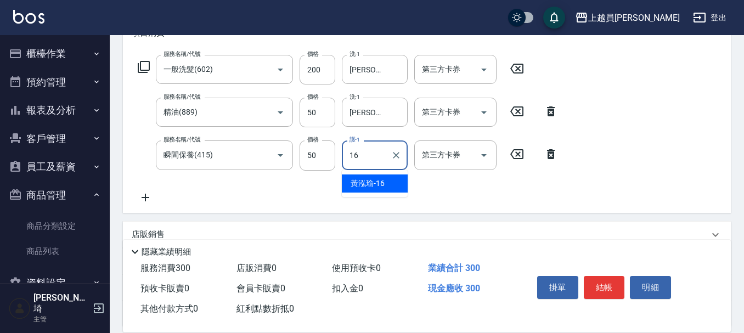
type input "[PERSON_NAME]-16"
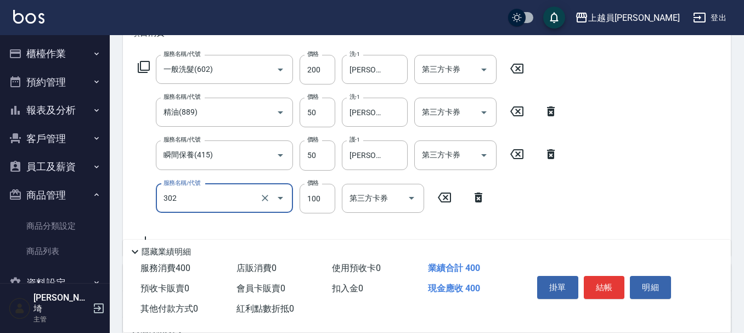
type input "剪髮(302)"
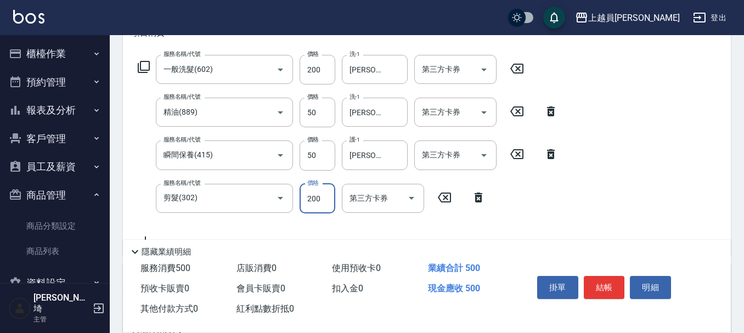
type input "200"
click at [612, 283] on button "結帳" at bounding box center [604, 287] width 41 height 23
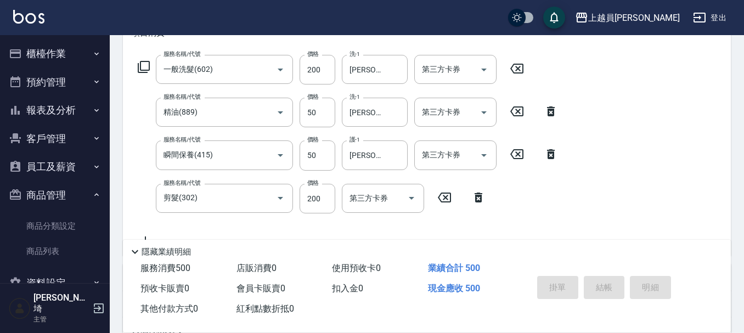
type input "[DATE] 19:33"
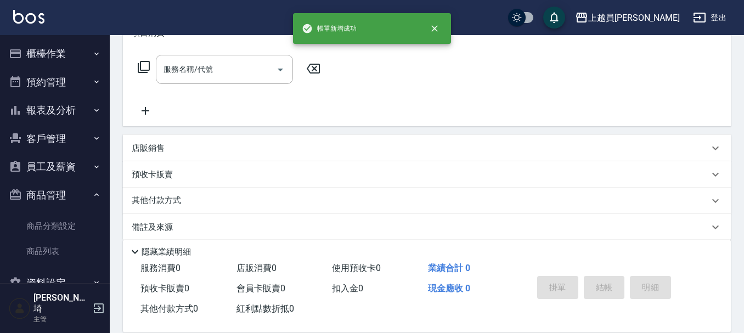
scroll to position [0, 0]
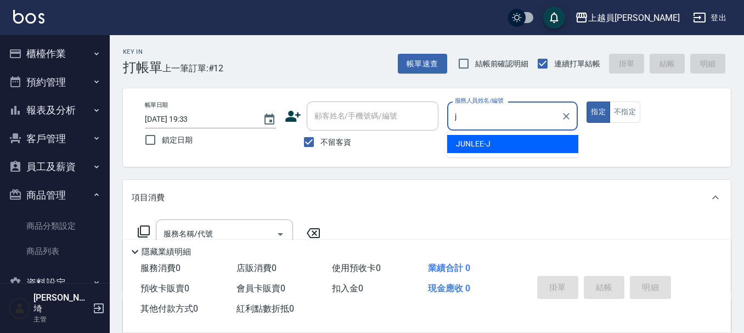
type input "[PERSON_NAME]"
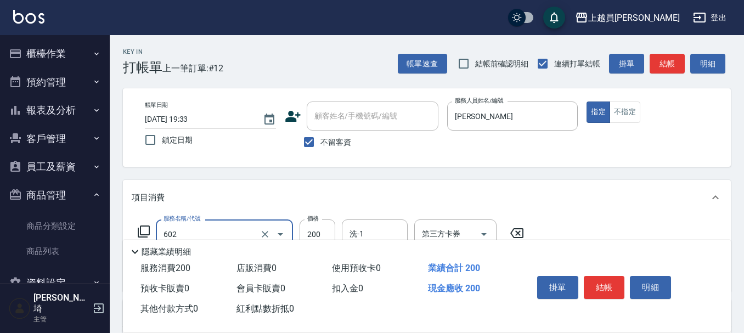
type input "一般洗髮(602)"
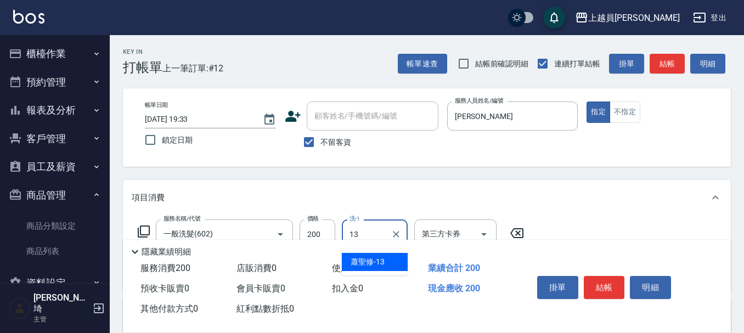
type input "[PERSON_NAME]-13"
type input "精油(889)"
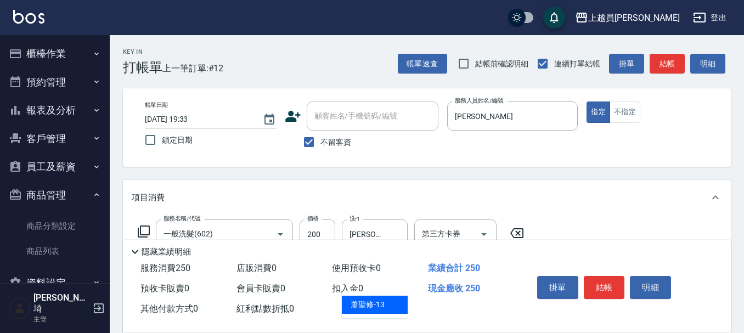
type input "[PERSON_NAME]-13"
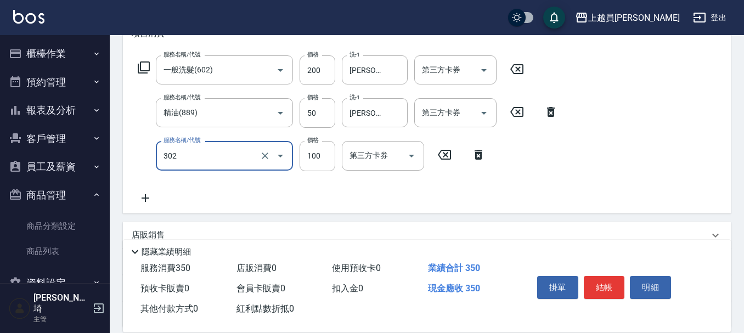
scroll to position [165, 0]
type input "剪髮(302)"
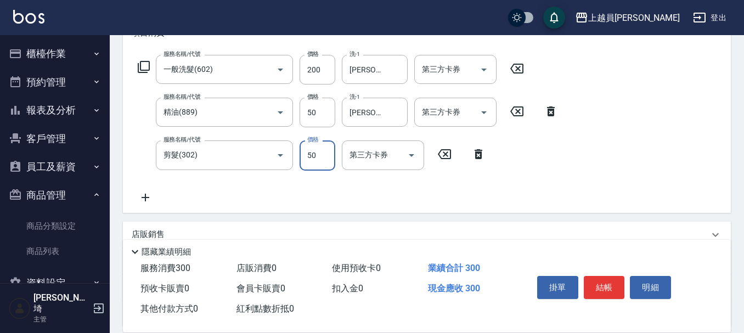
type input "50"
click at [605, 284] on button "結帳" at bounding box center [604, 287] width 41 height 23
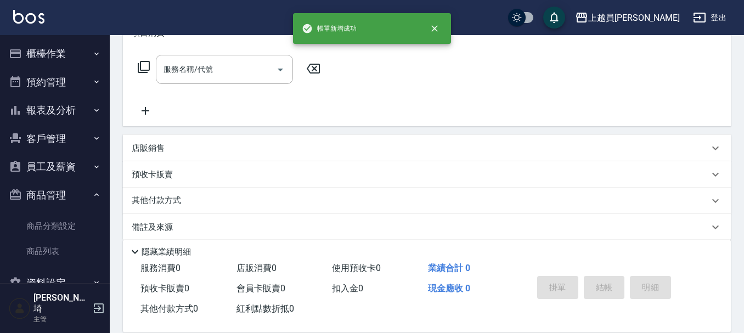
scroll to position [0, 0]
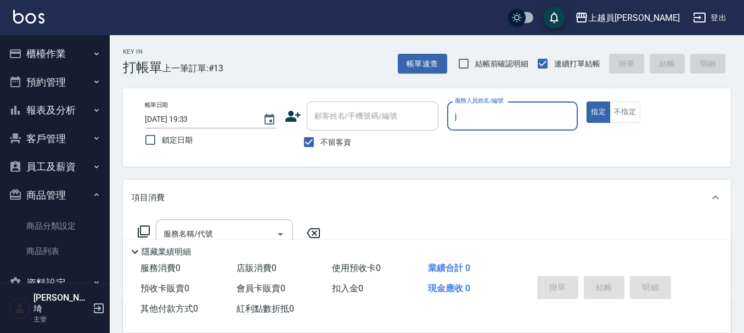
type input "[PERSON_NAME]"
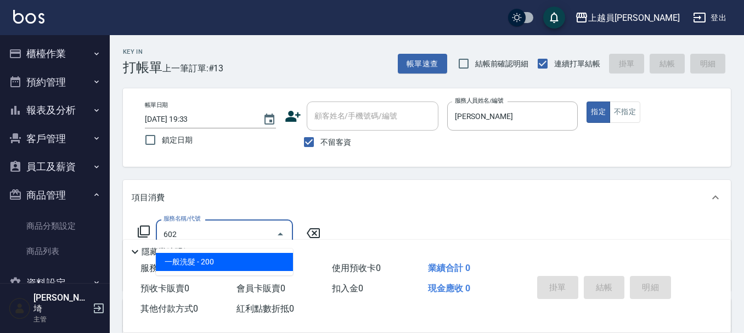
type input "一般洗髮(602)"
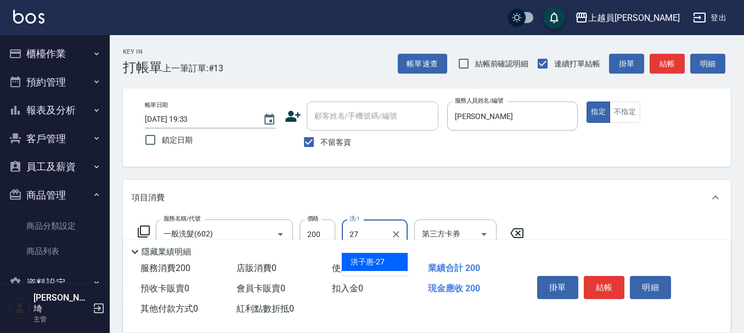
type input "[PERSON_NAME]-27"
type input "精油(889)"
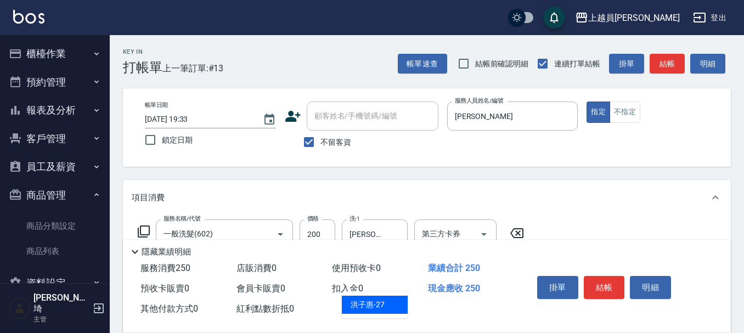
type input "[PERSON_NAME]-27"
click at [592, 287] on button "結帳" at bounding box center [604, 287] width 41 height 23
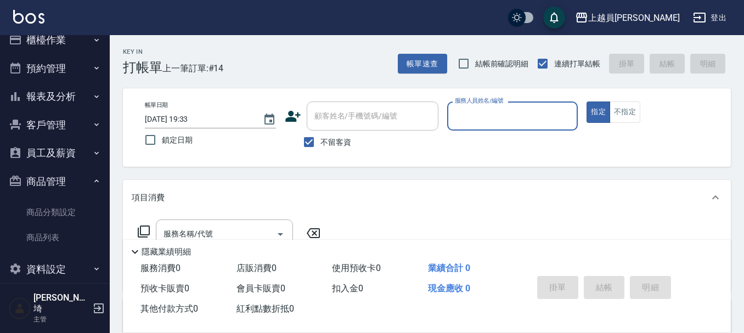
scroll to position [17, 0]
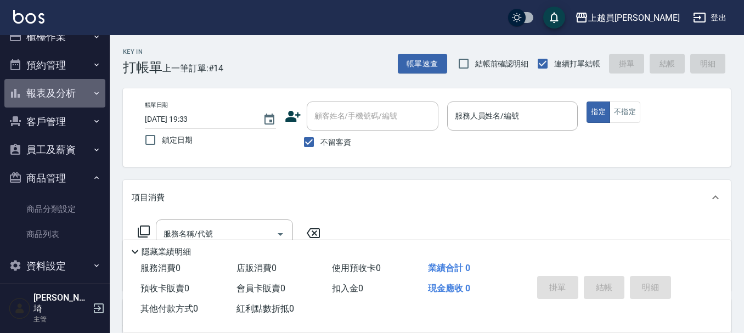
click at [58, 103] on button "報表及分析" at bounding box center [54, 93] width 101 height 29
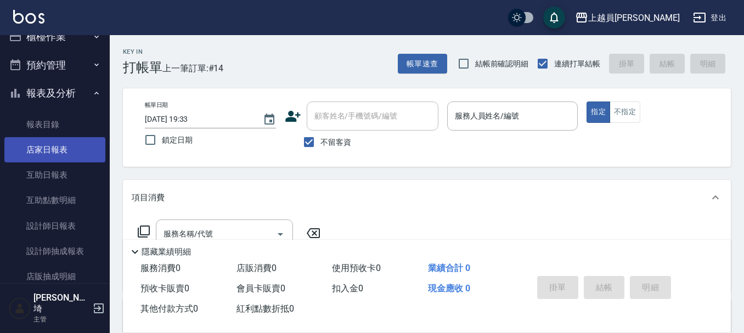
click at [49, 160] on link "店家日報表" at bounding box center [54, 149] width 101 height 25
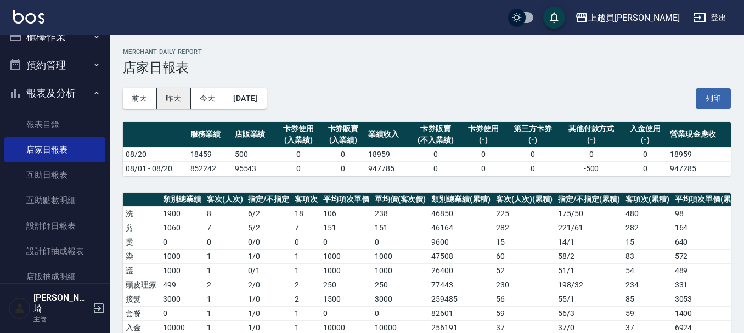
drag, startPoint x: 168, startPoint y: 112, endPoint x: 168, endPoint y: 105, distance: 7.1
click at [168, 107] on div "[DATE] [DATE] [DATE] [DATE] 列印" at bounding box center [427, 98] width 608 height 47
click at [168, 104] on button "昨天" at bounding box center [174, 98] width 34 height 20
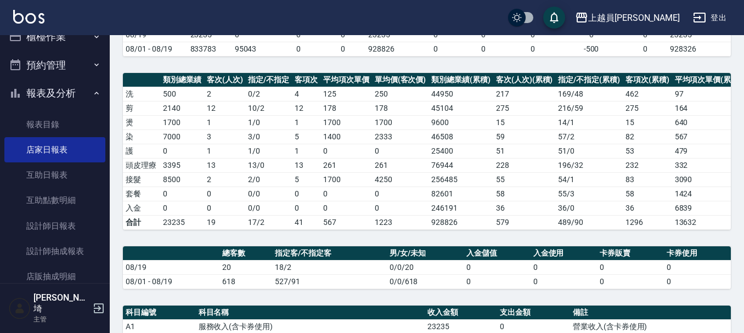
scroll to position [110, 0]
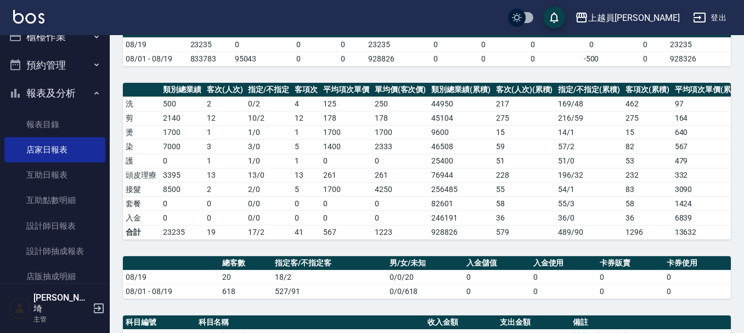
click at [0, 21] on div "上越員[PERSON_NAME]出" at bounding box center [372, 17] width 744 height 35
